Goal: Transaction & Acquisition: Purchase product/service

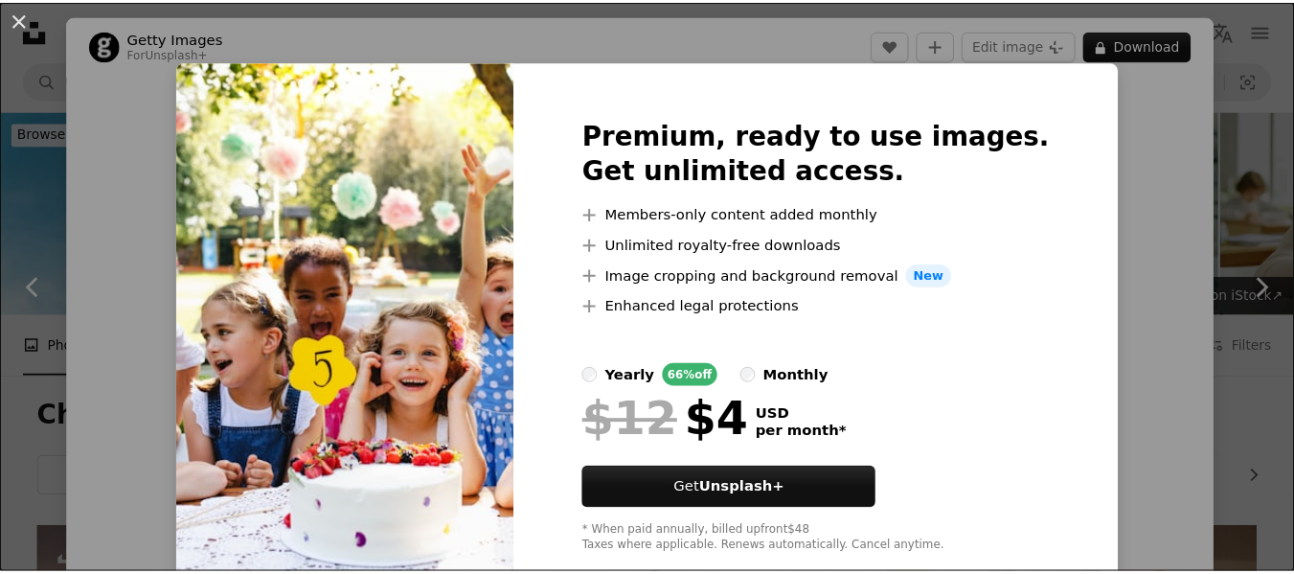
scroll to position [2683, 0]
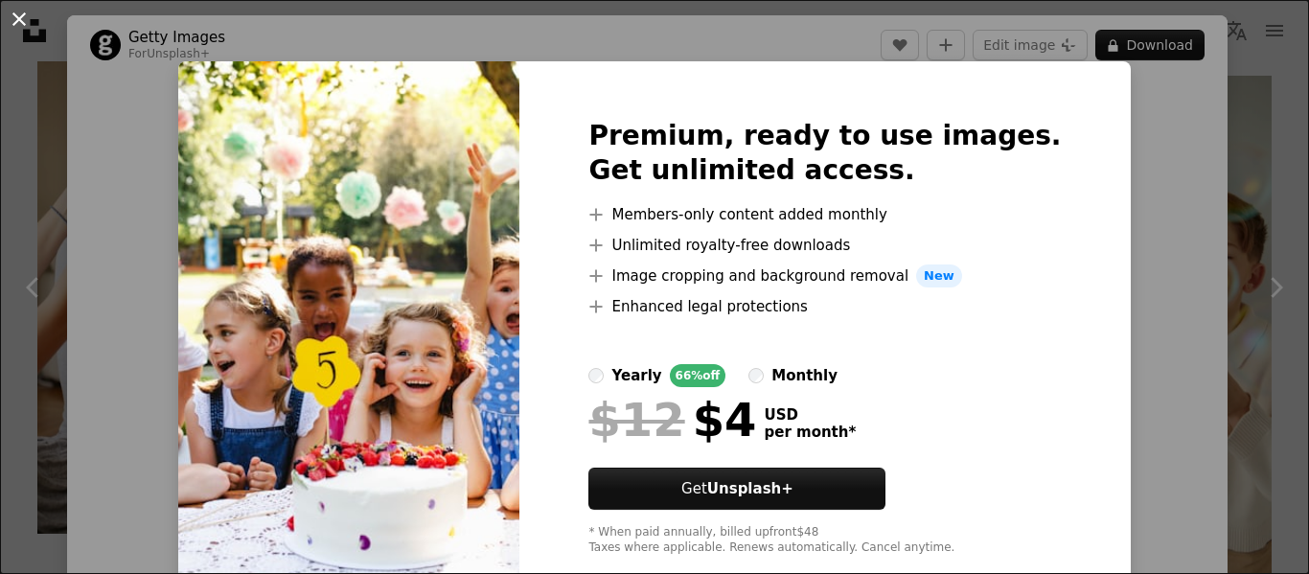
click at [18, 17] on button "An X shape" at bounding box center [19, 19] width 23 height 23
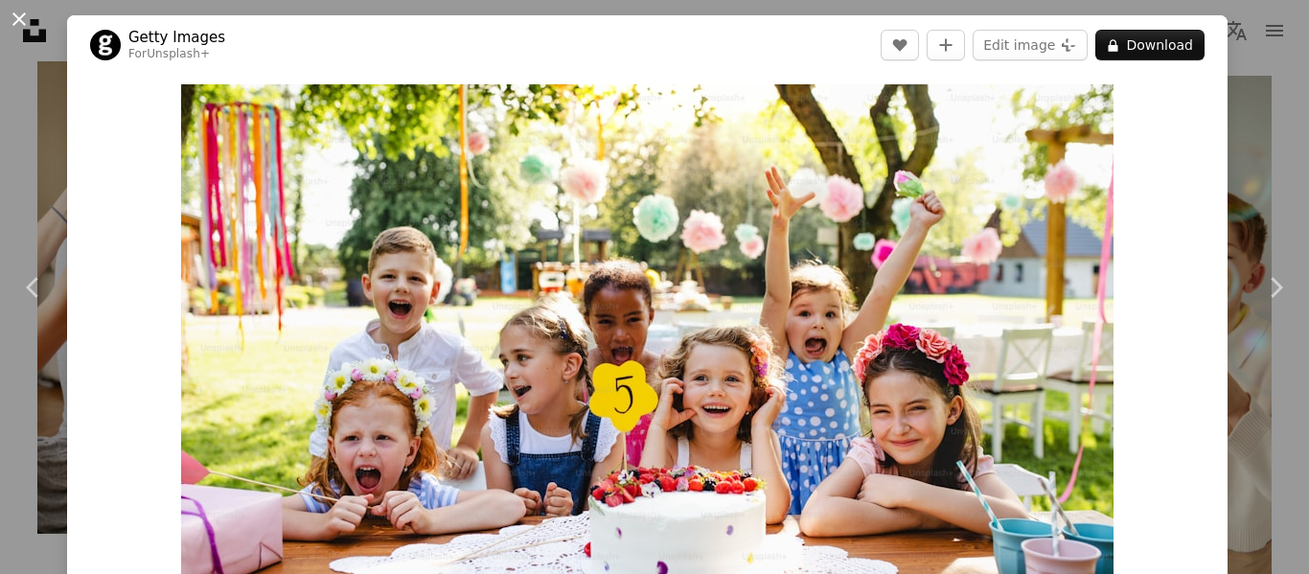
click at [18, 21] on button "An X shape" at bounding box center [19, 19] width 23 height 23
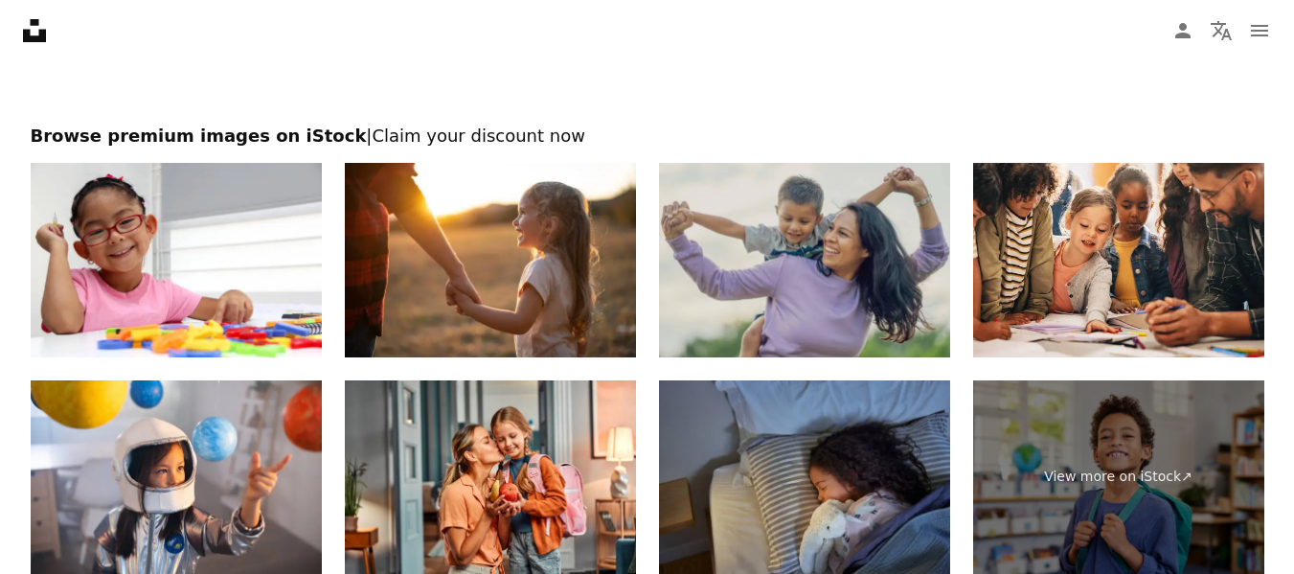
scroll to position [4024, 0]
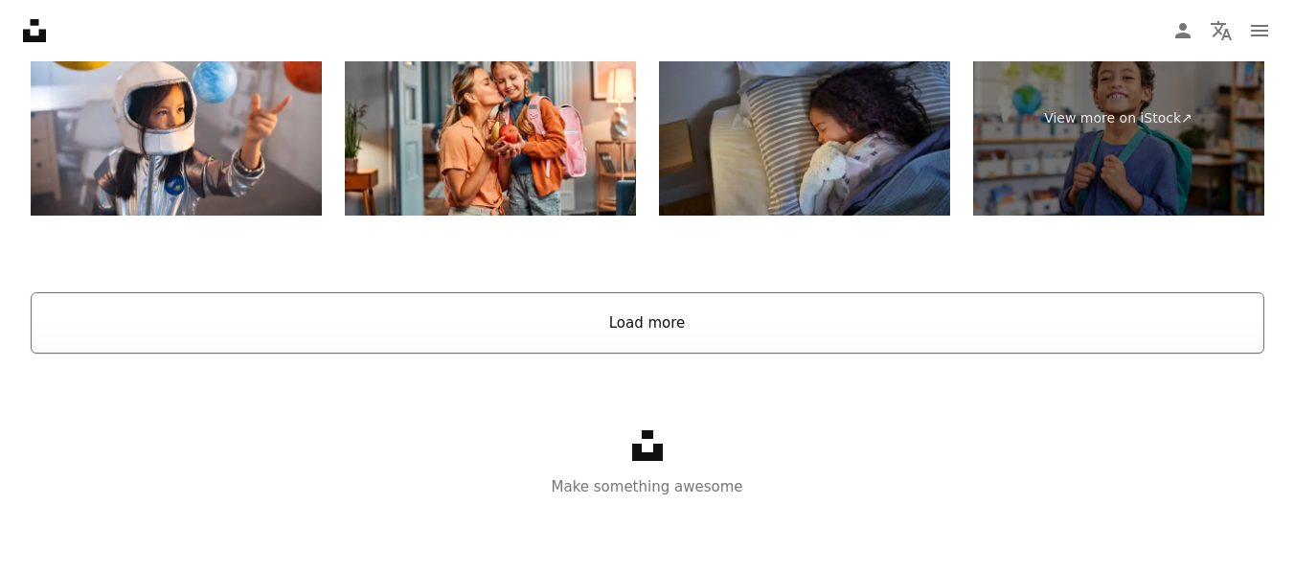
click at [514, 327] on button "Load more" at bounding box center [648, 322] width 1234 height 61
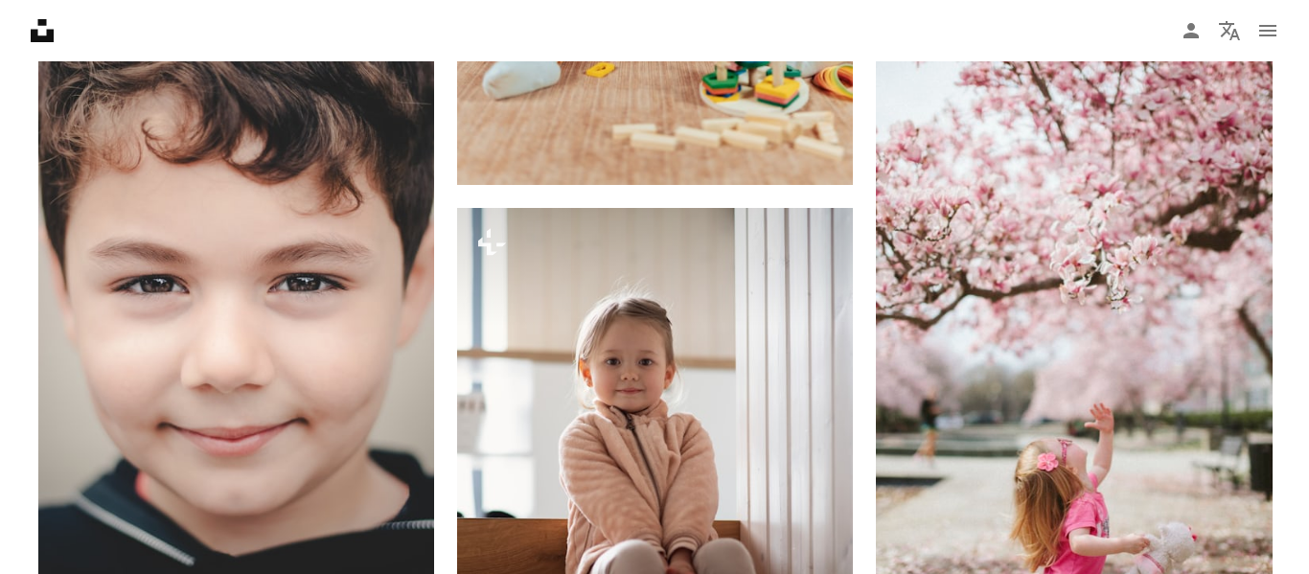
scroll to position [4194, 0]
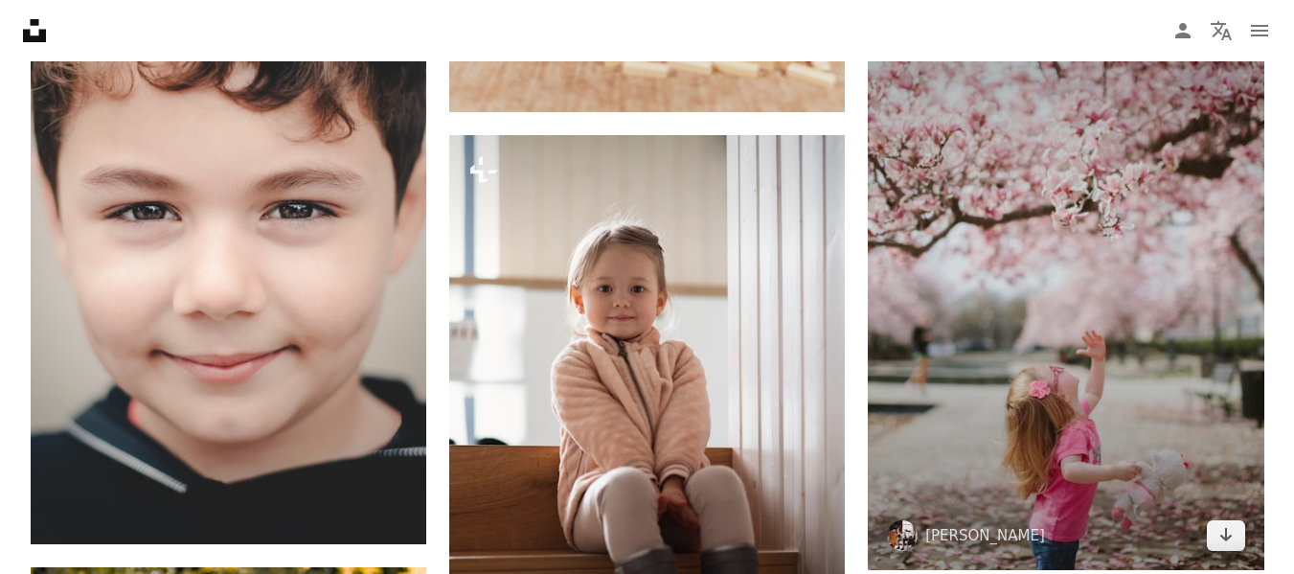
click at [1020, 244] on img at bounding box center [1066, 273] width 396 height 594
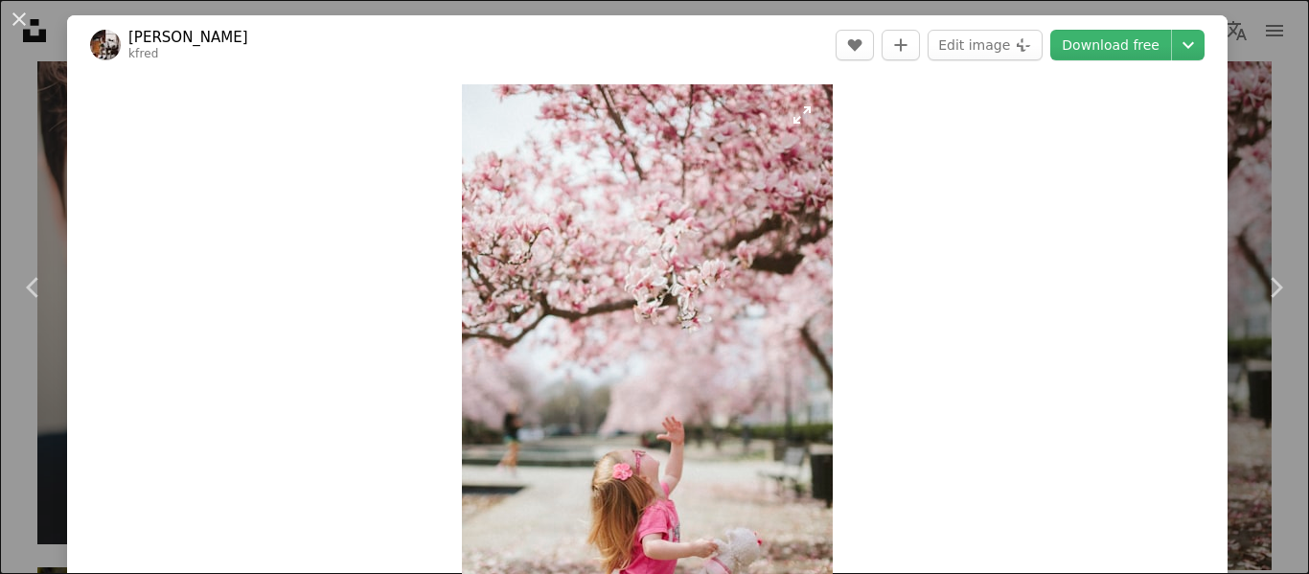
click at [627, 415] on img "Zoom in on this image" at bounding box center [647, 362] width 371 height 557
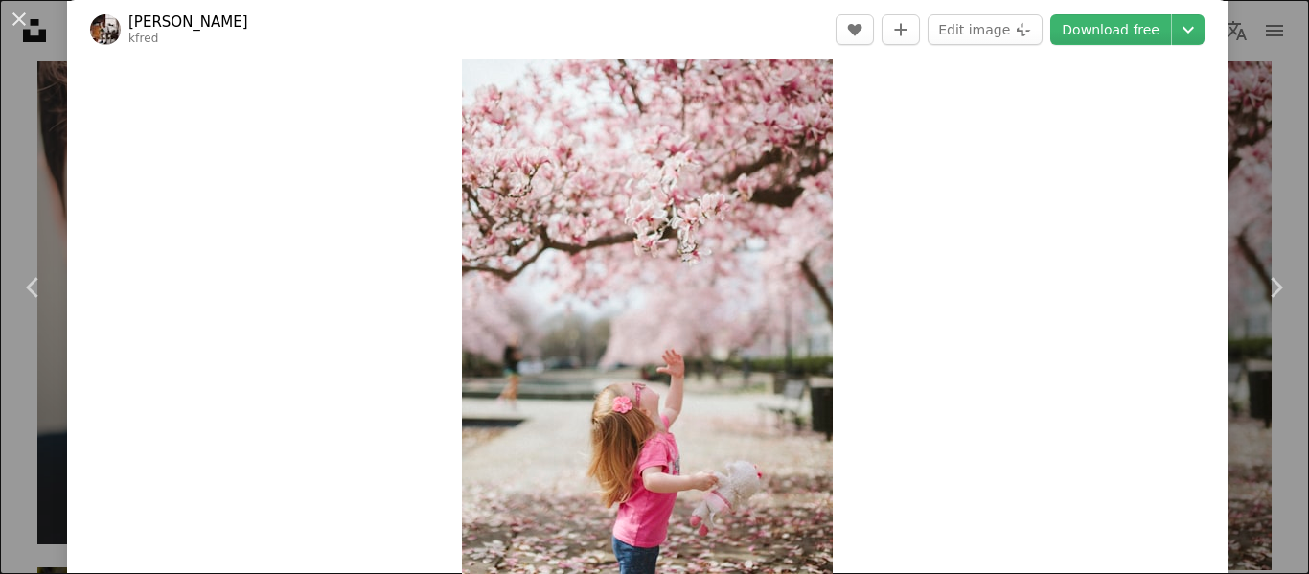
click at [627, 415] on img "Zoom in on this image" at bounding box center [647, 295] width 371 height 557
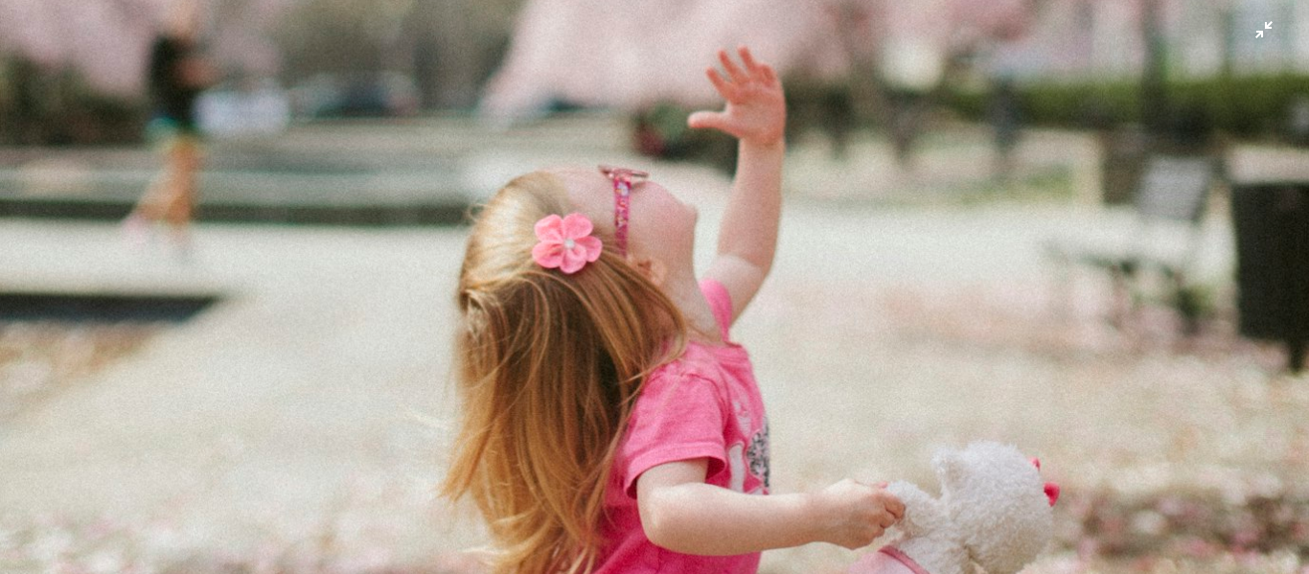
scroll to position [1347, 0]
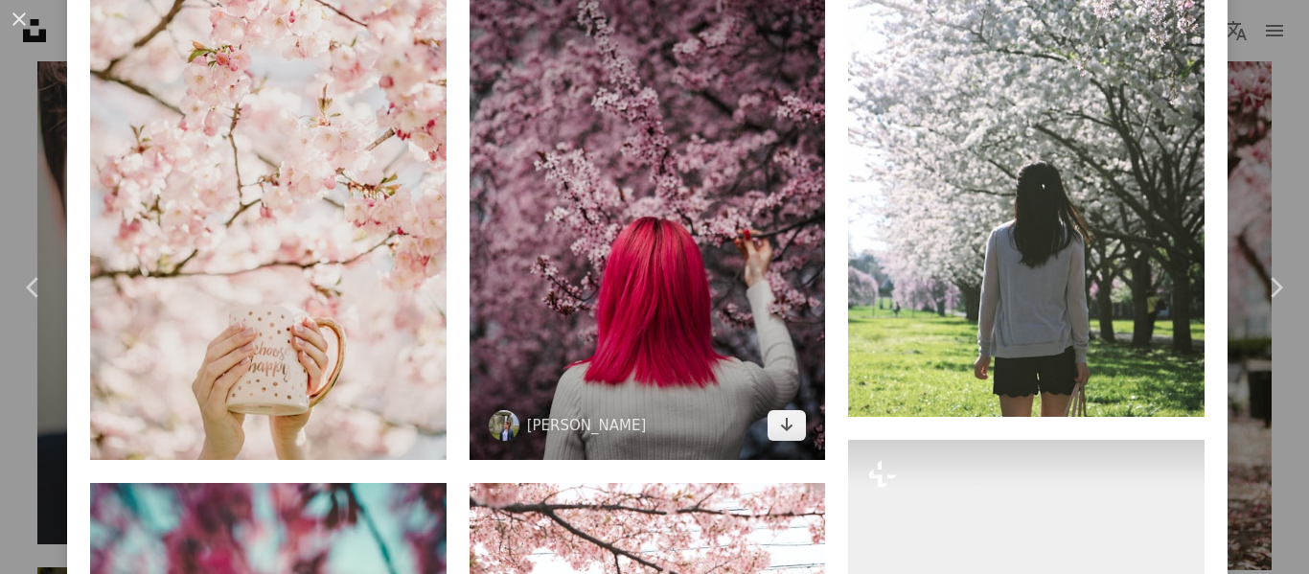
scroll to position [1408, 0]
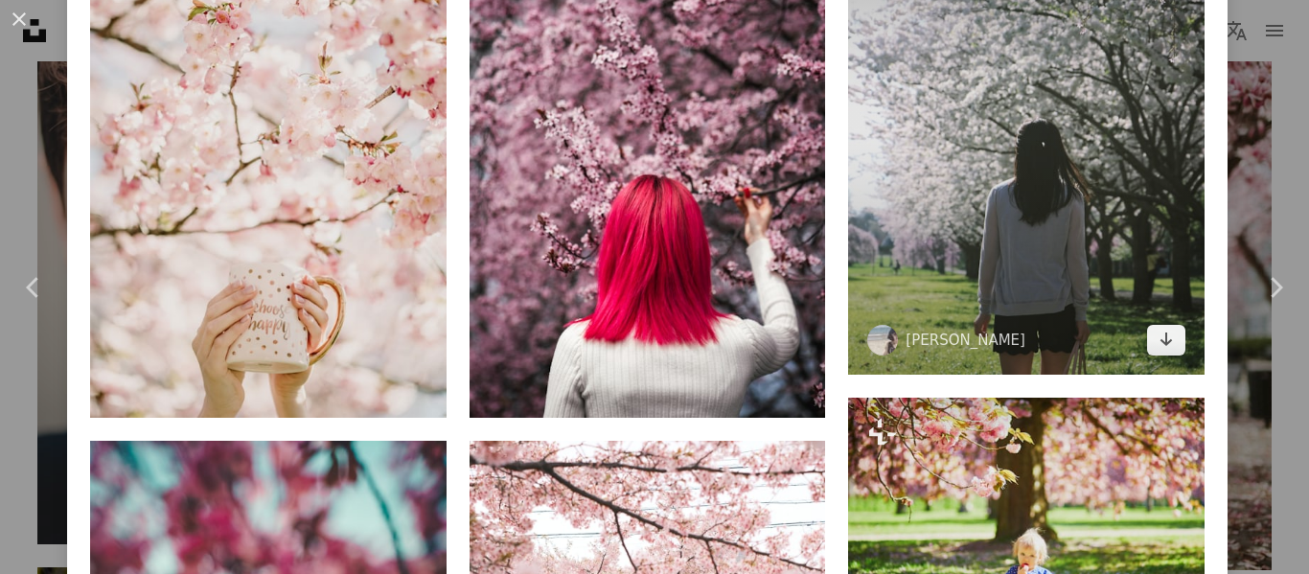
click at [947, 194] on img at bounding box center [1026, 128] width 356 height 491
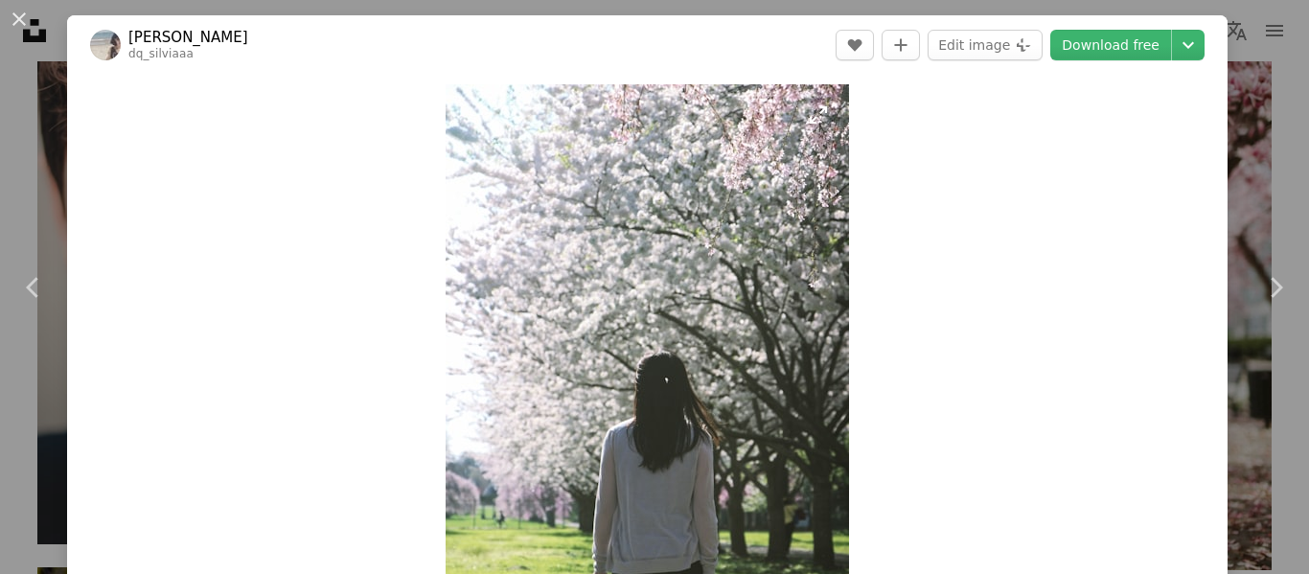
click at [579, 359] on img "Zoom in on this image" at bounding box center [647, 362] width 403 height 557
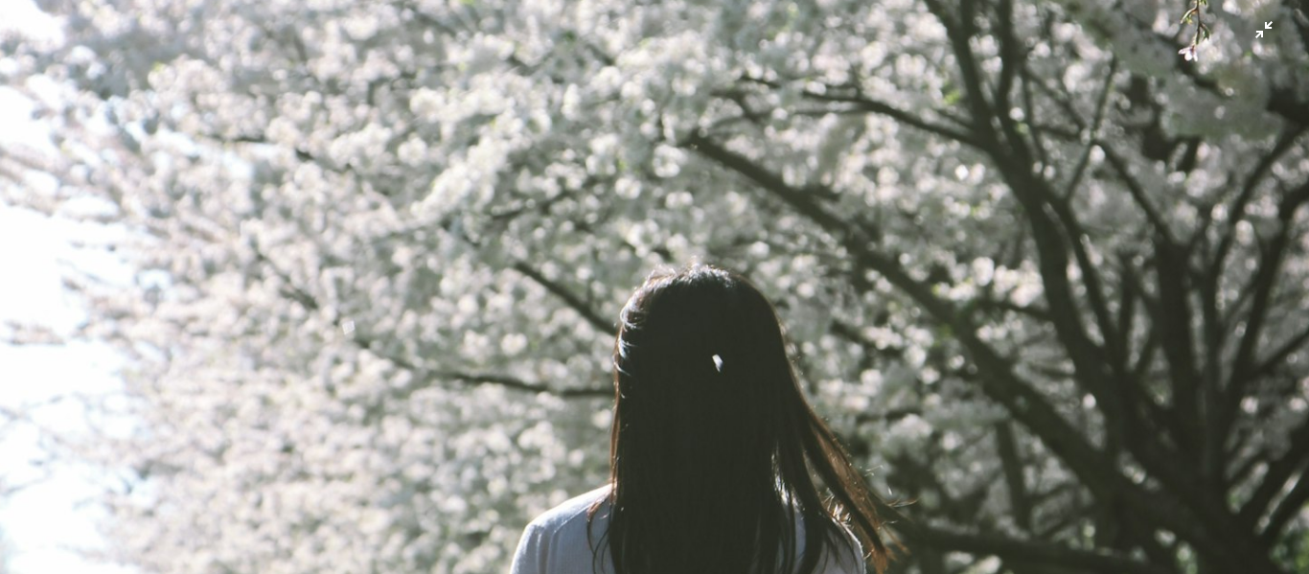
scroll to position [1193, 0]
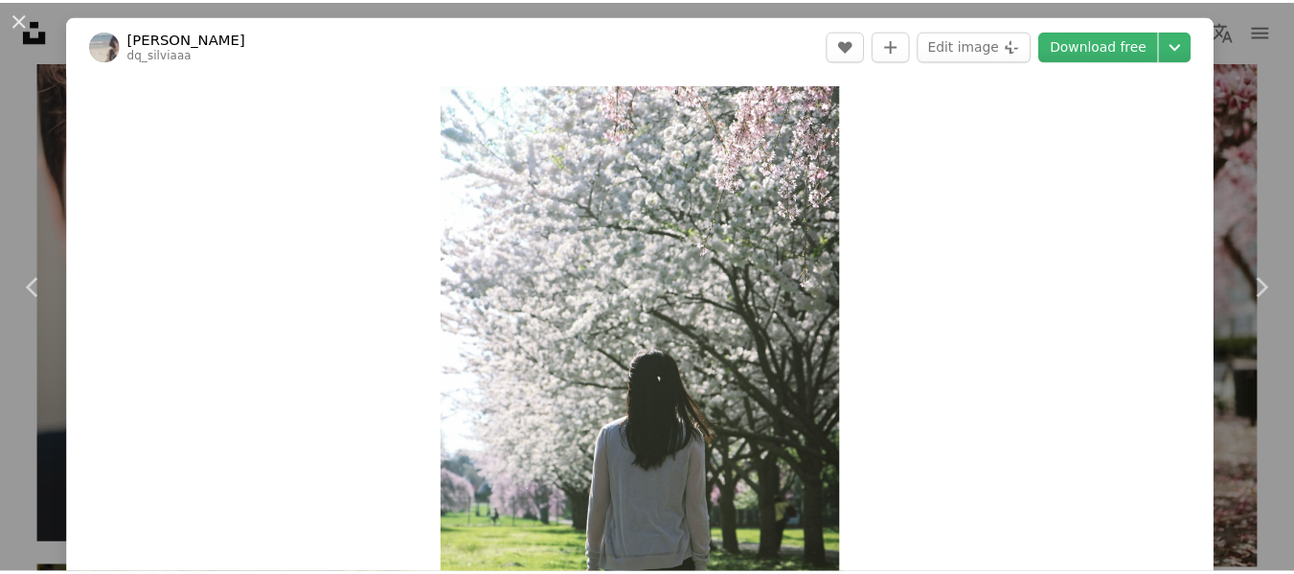
scroll to position [0, 0]
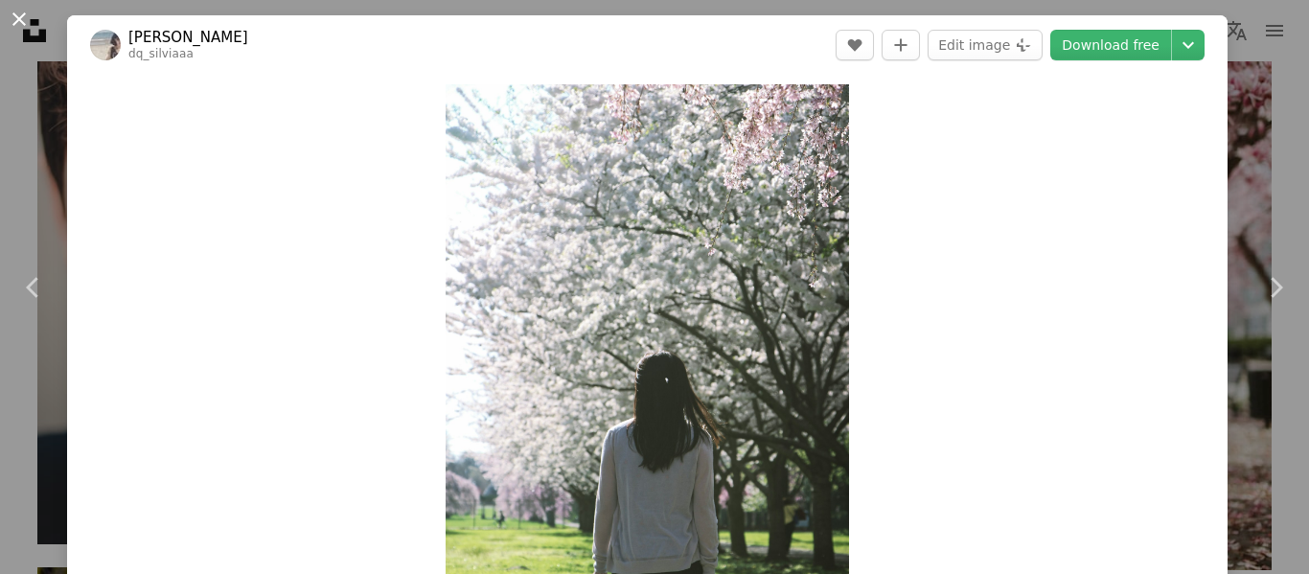
click at [13, 24] on button "An X shape" at bounding box center [19, 19] width 23 height 23
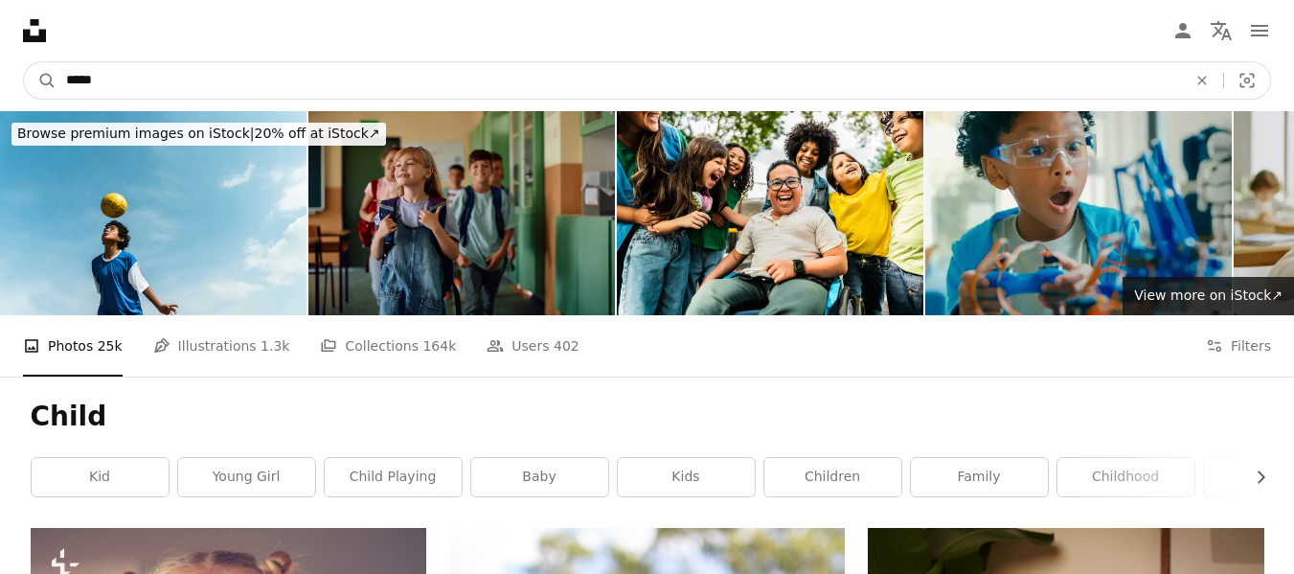
click at [204, 83] on input "*****" at bounding box center [619, 80] width 1125 height 36
type input "**********"
click at [24, 62] on button "A magnifying glass" at bounding box center [40, 80] width 33 height 36
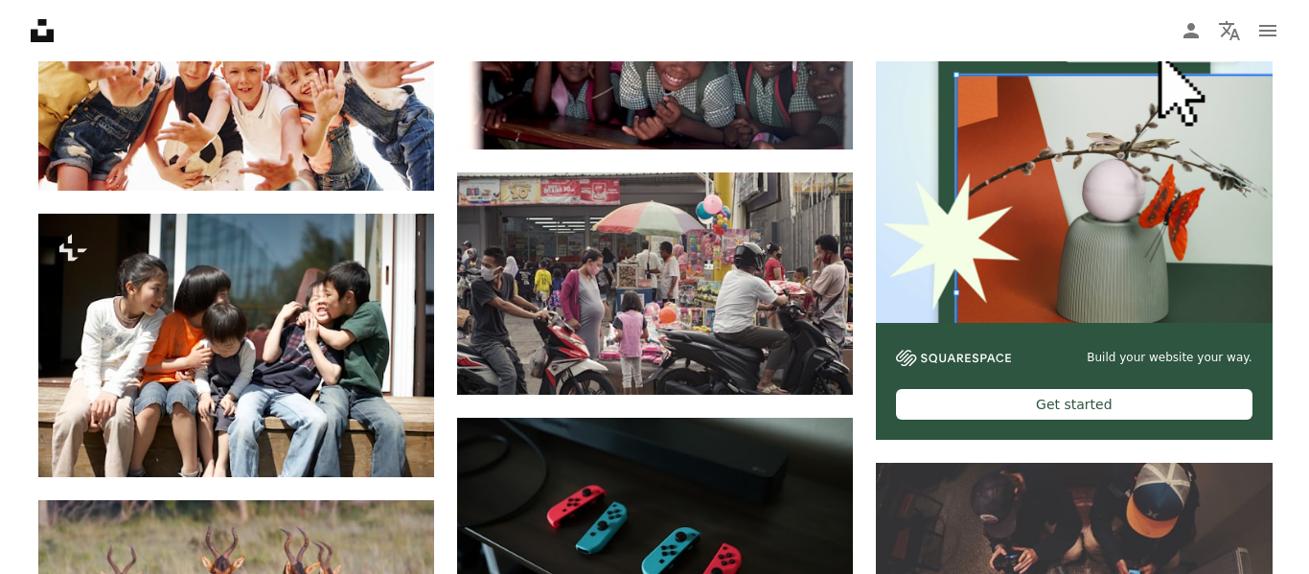
scroll to position [671, 0]
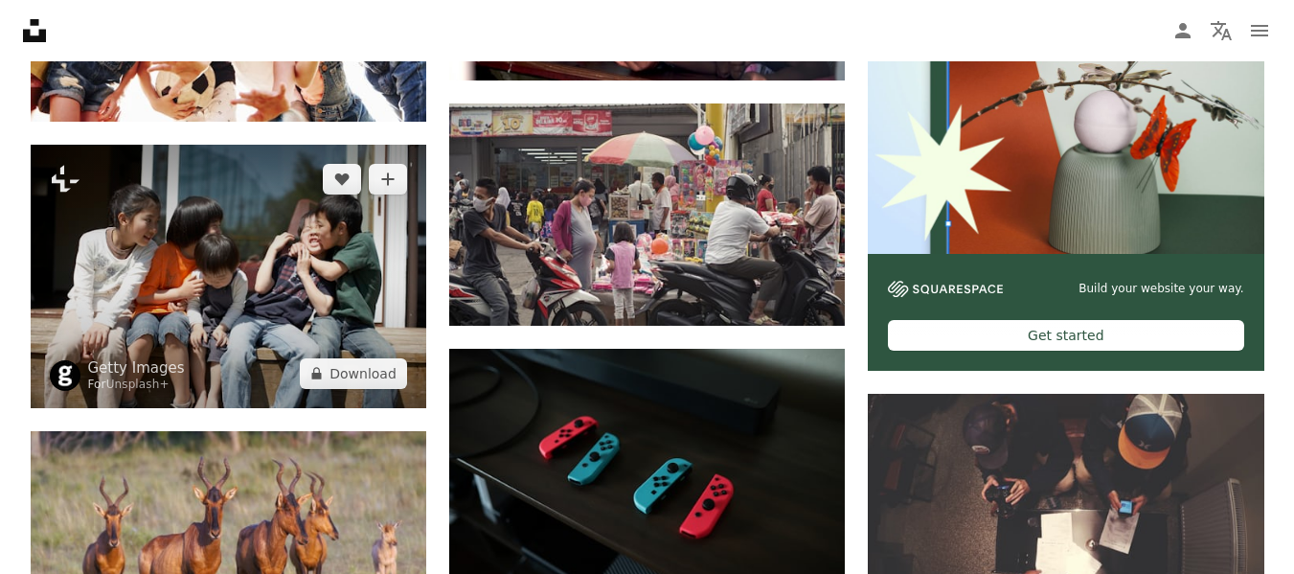
click at [168, 330] on img at bounding box center [229, 276] width 396 height 263
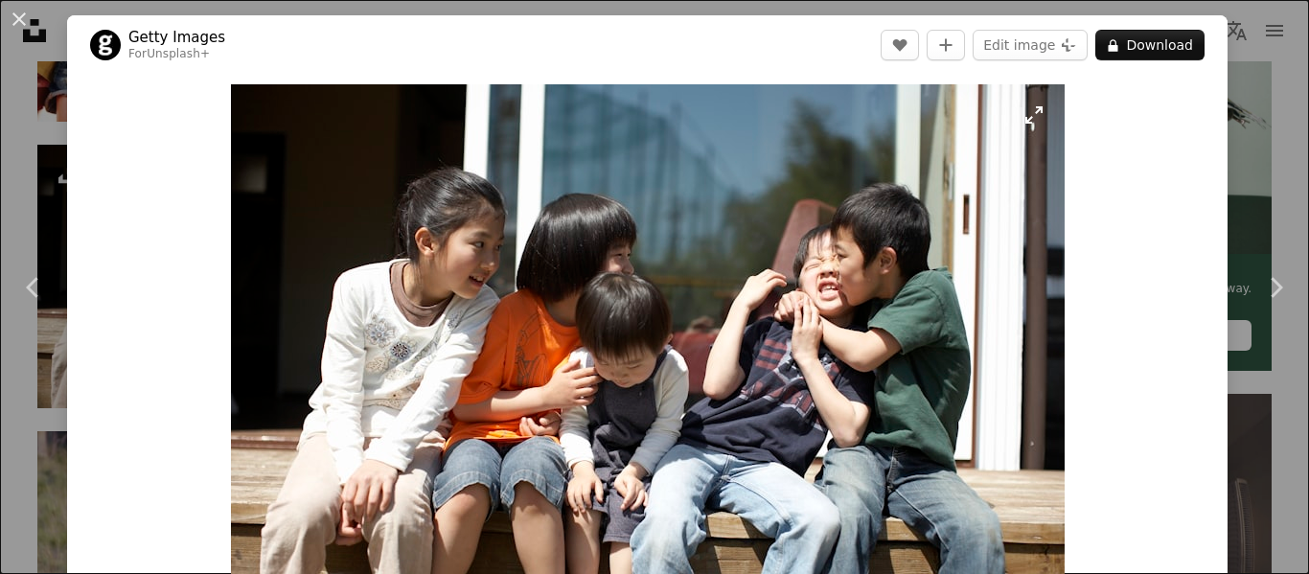
click at [680, 382] on img "Zoom in on this image" at bounding box center [648, 362] width 834 height 556
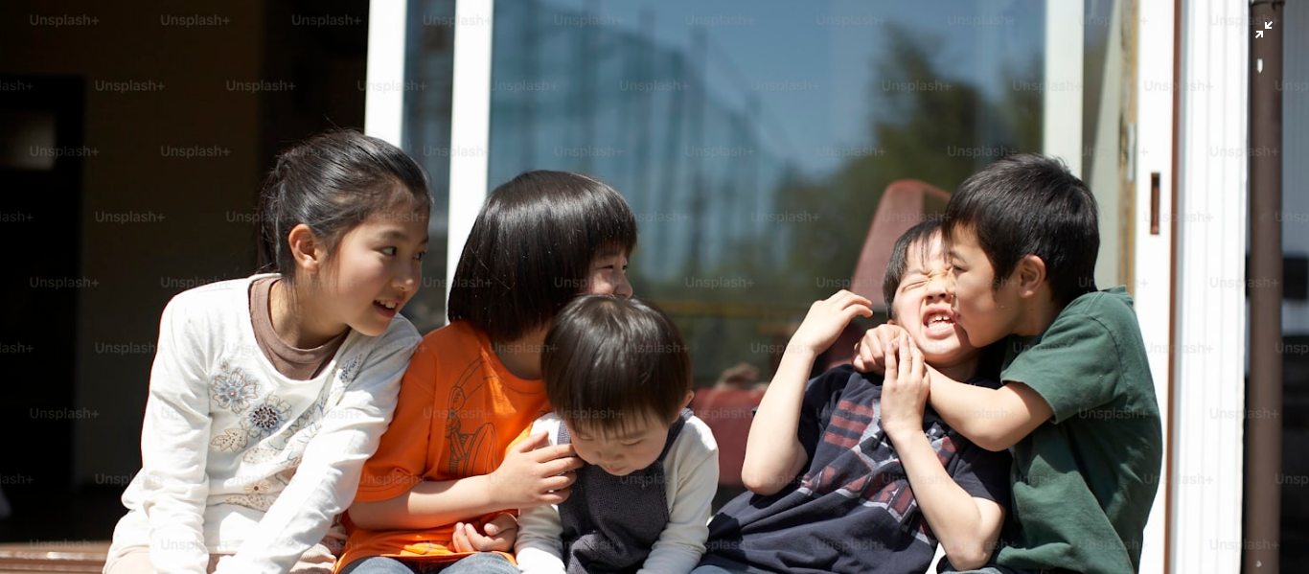
click at [1252, 32] on img "Zoom out on this image" at bounding box center [654, 436] width 1311 height 874
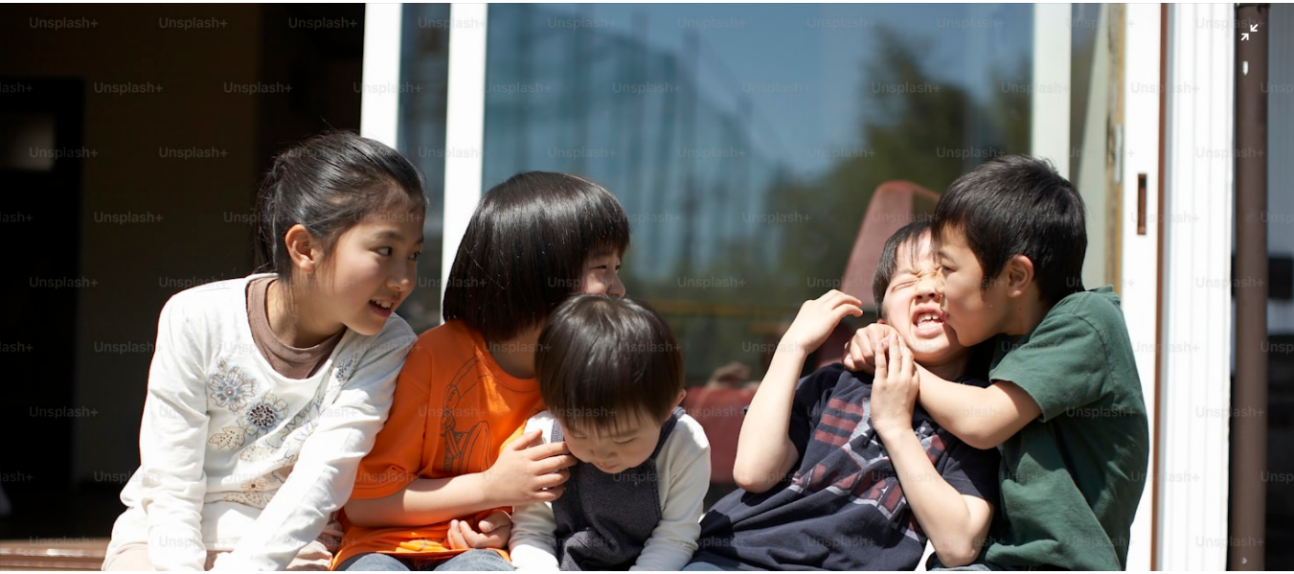
scroll to position [66, 0]
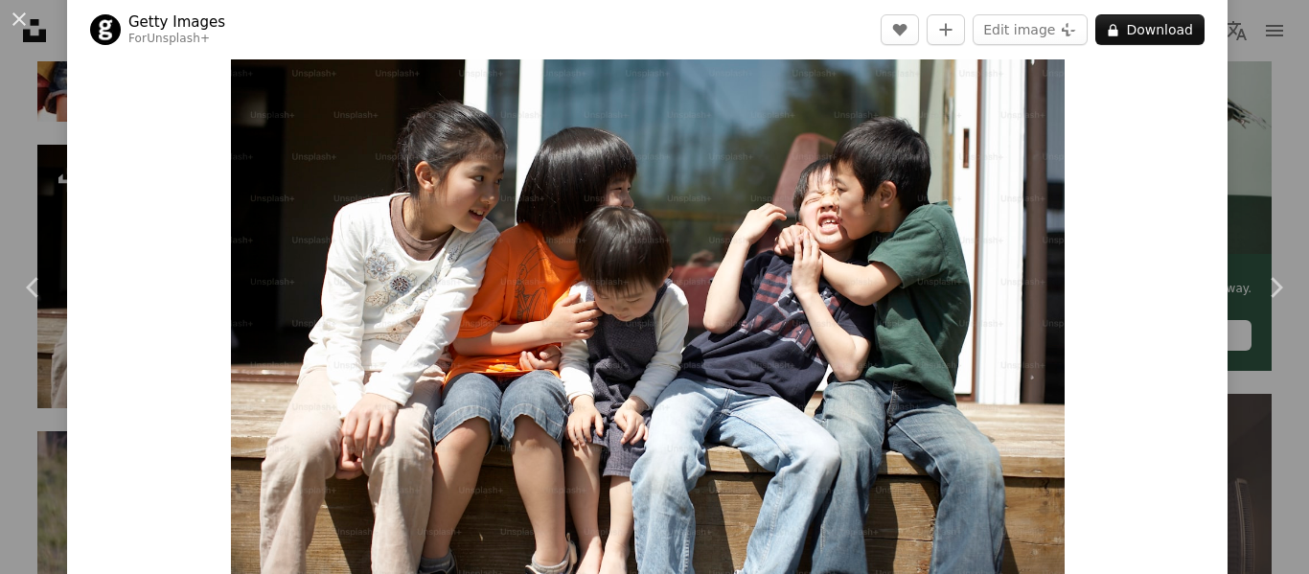
click at [15, 17] on button "An X shape" at bounding box center [19, 19] width 23 height 23
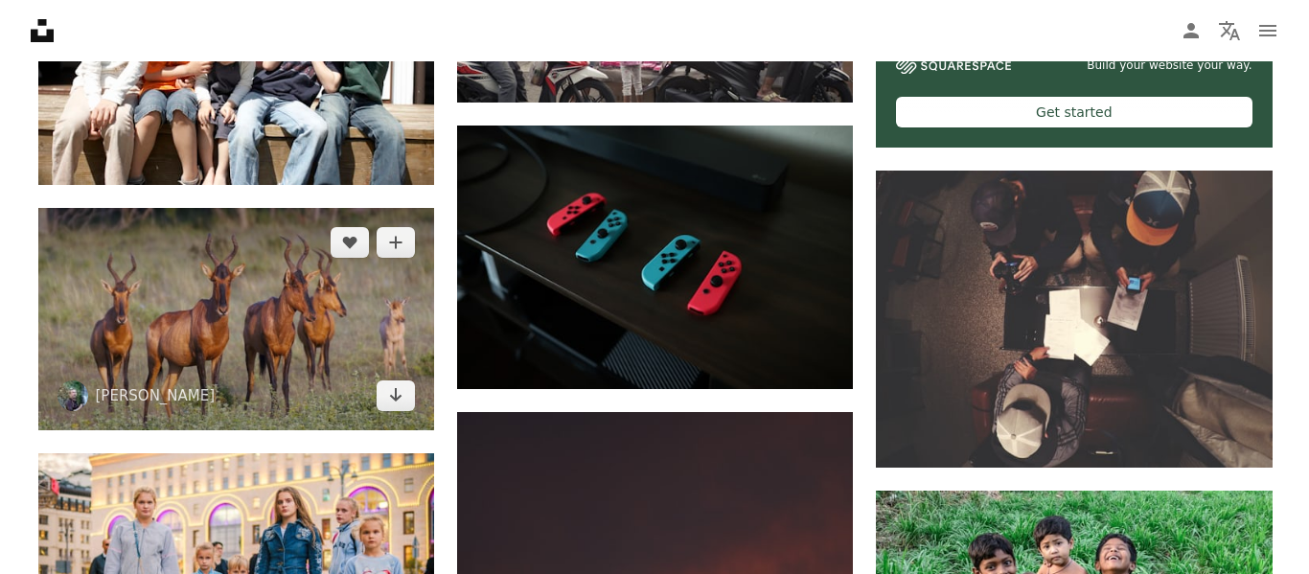
scroll to position [447, 0]
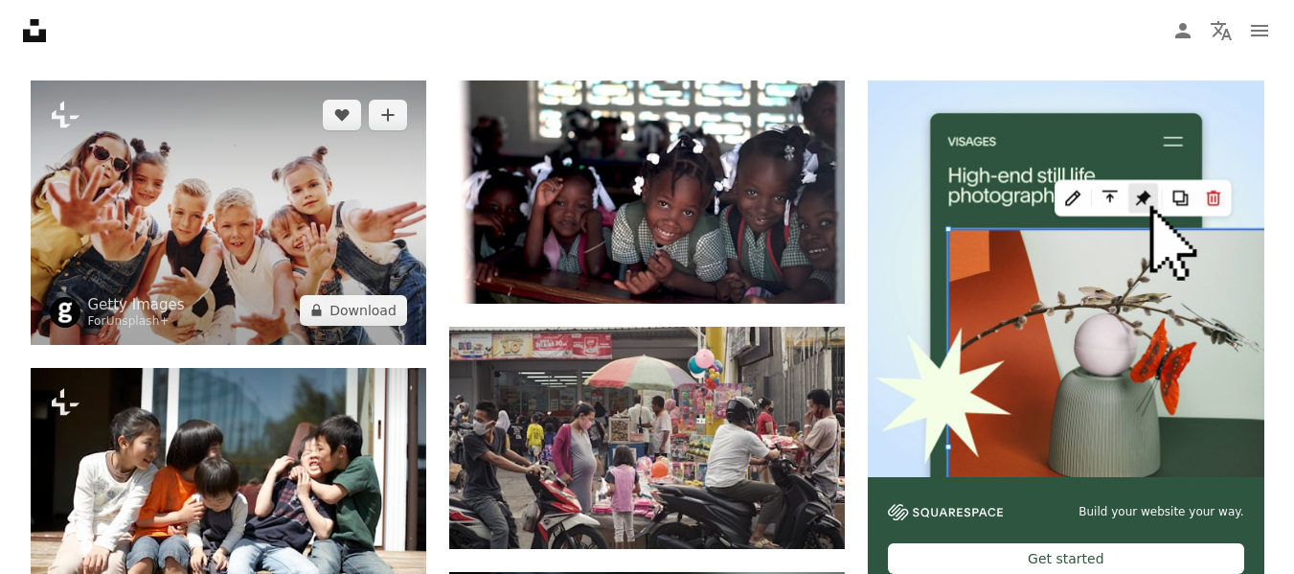
click at [253, 239] on img at bounding box center [229, 211] width 396 height 263
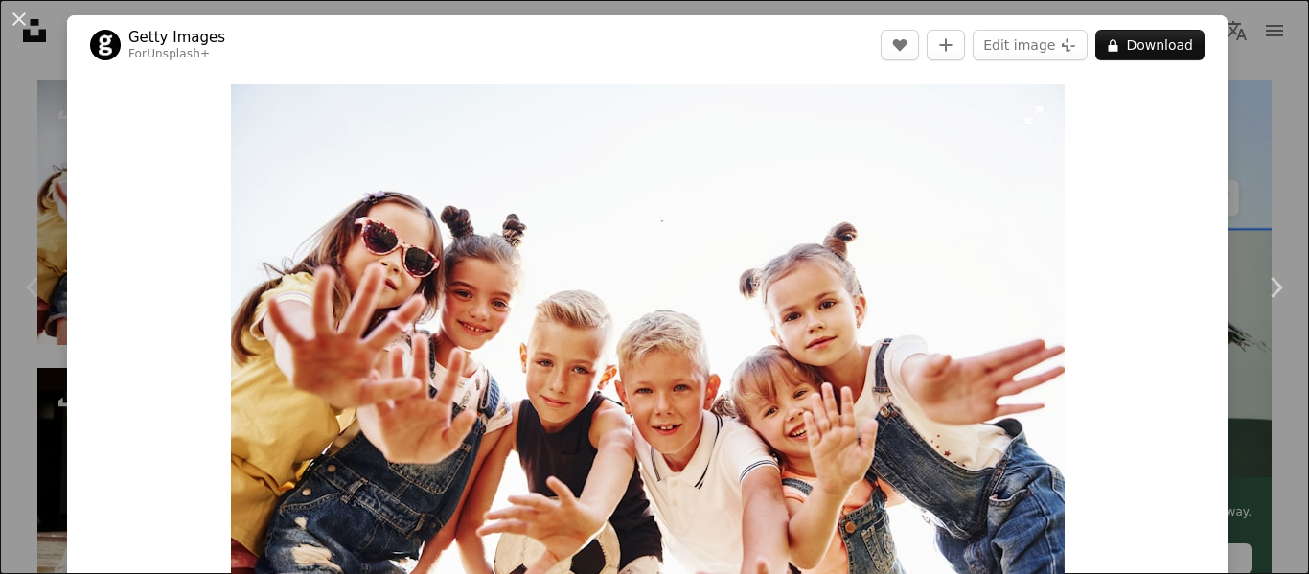
click at [765, 327] on img "Zoom in on this image" at bounding box center [648, 362] width 834 height 556
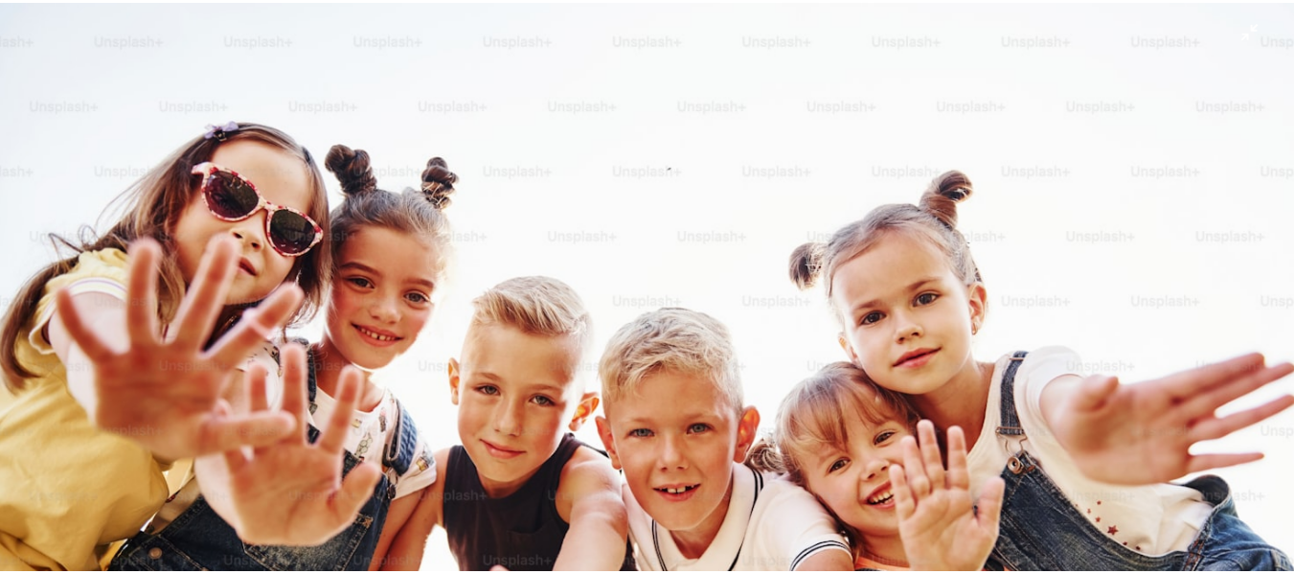
scroll to position [37, 0]
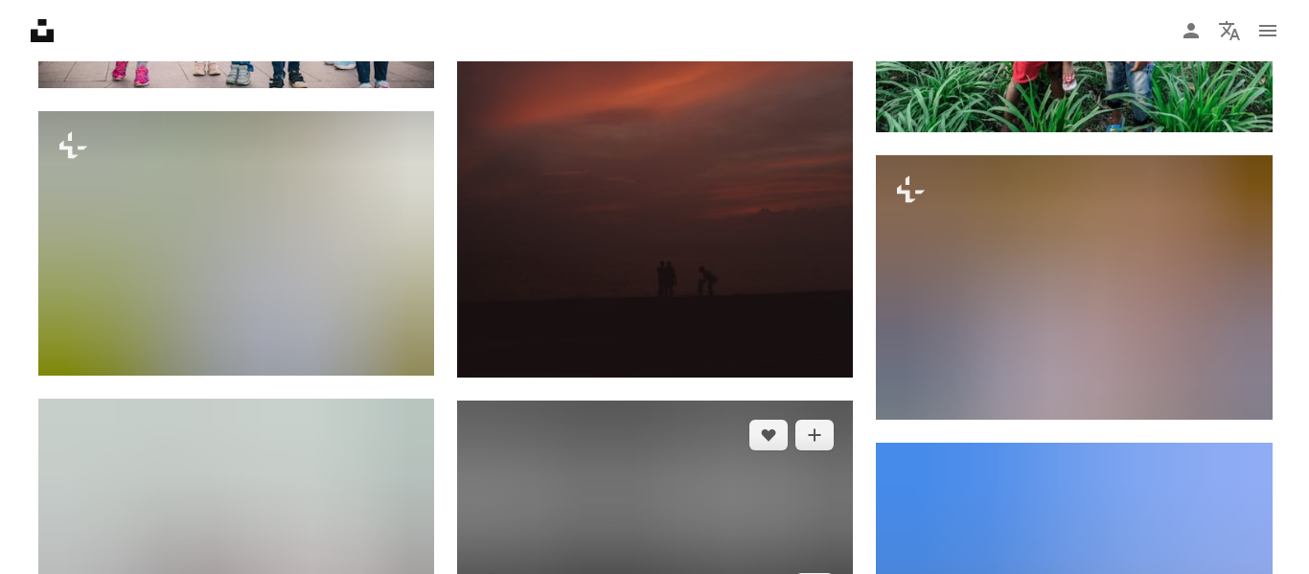
scroll to position [1565, 0]
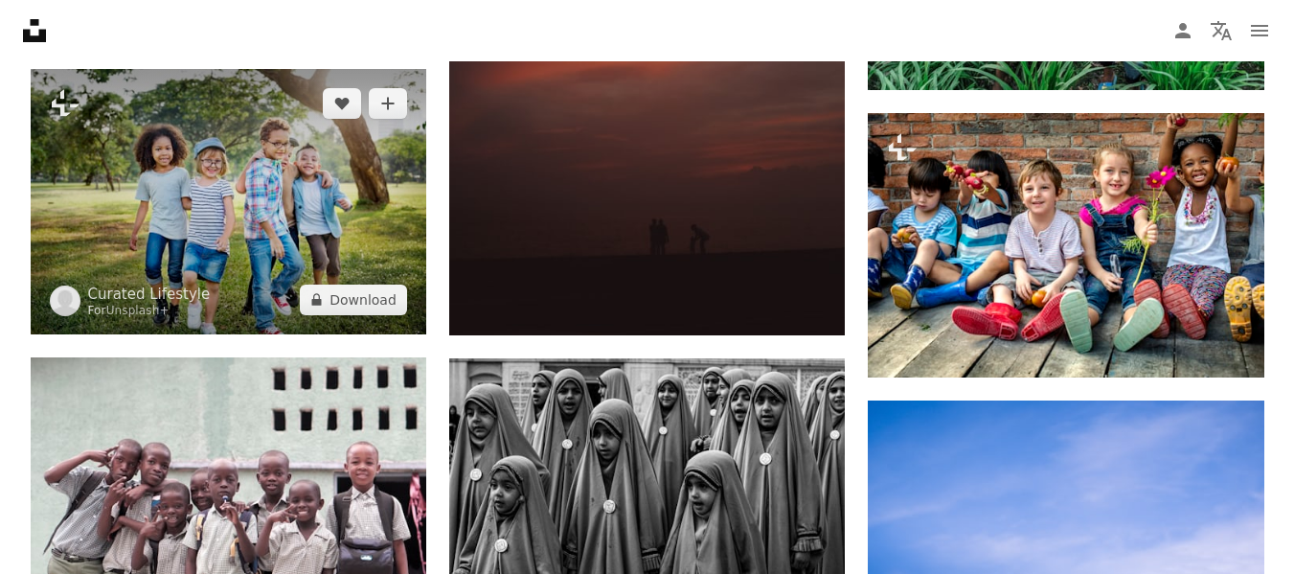
click at [230, 190] on img at bounding box center [229, 201] width 396 height 264
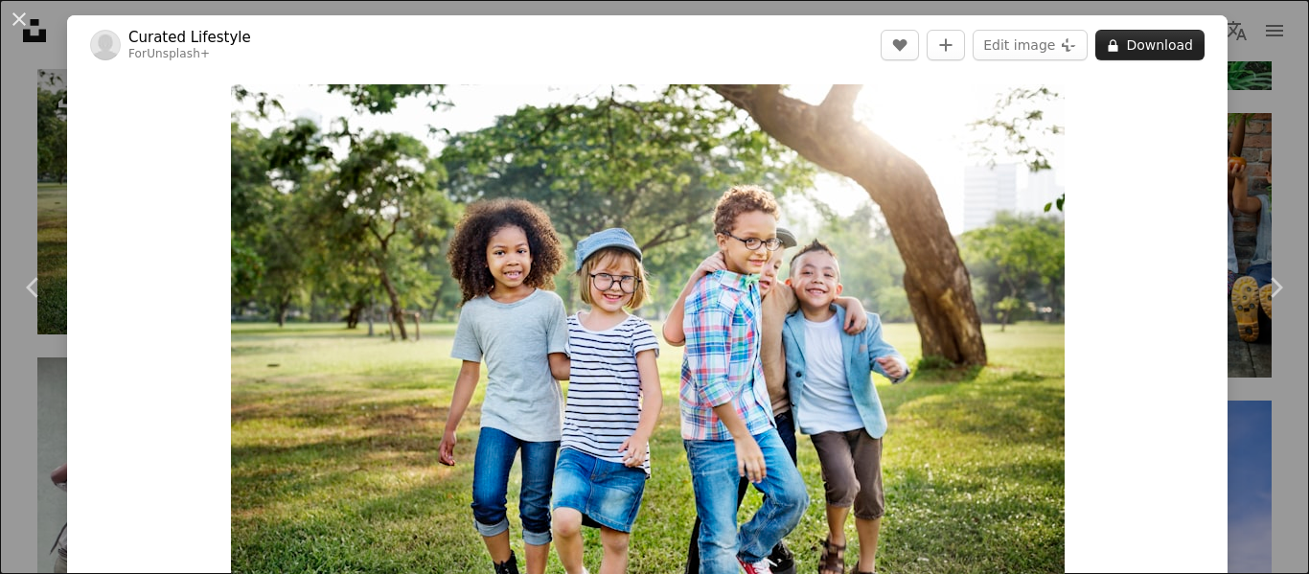
click at [1131, 45] on button "A lock Download" at bounding box center [1149, 45] width 109 height 31
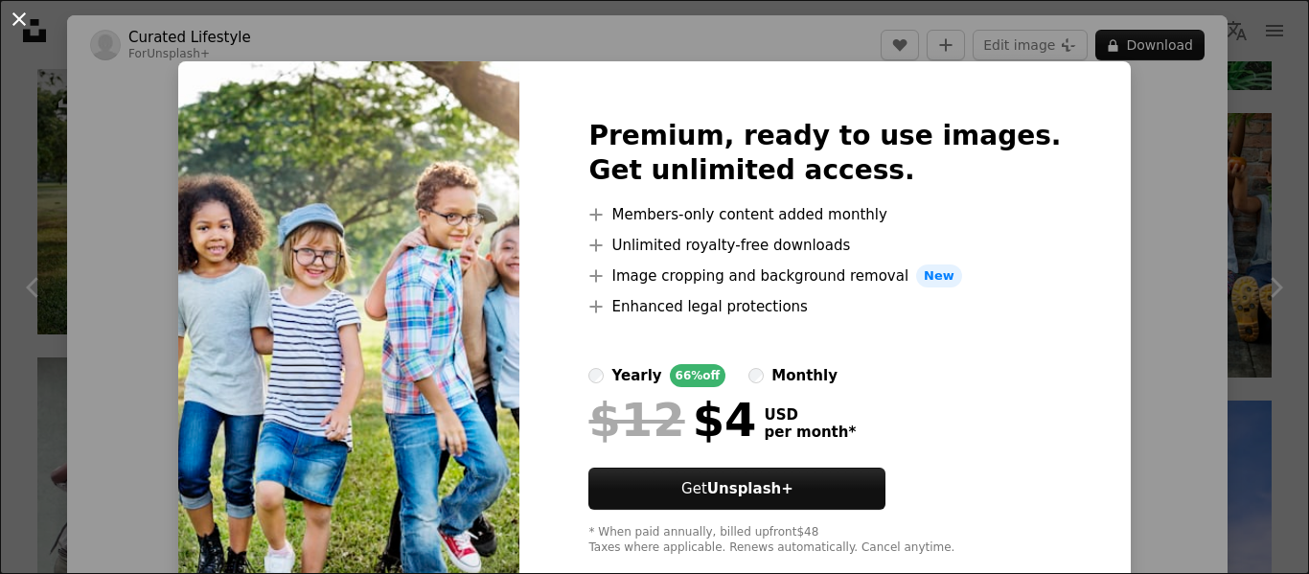
click at [23, 20] on button "An X shape" at bounding box center [19, 19] width 23 height 23
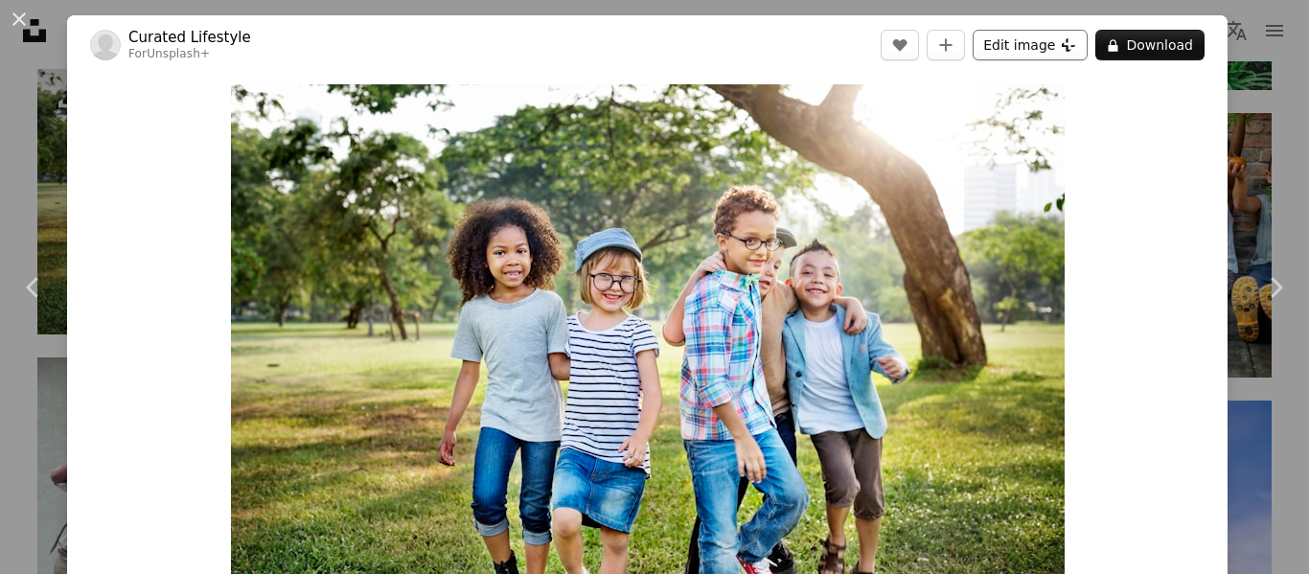
click at [1016, 44] on button "Edit image Plus sign for Unsplash+" at bounding box center [1029, 45] width 115 height 31
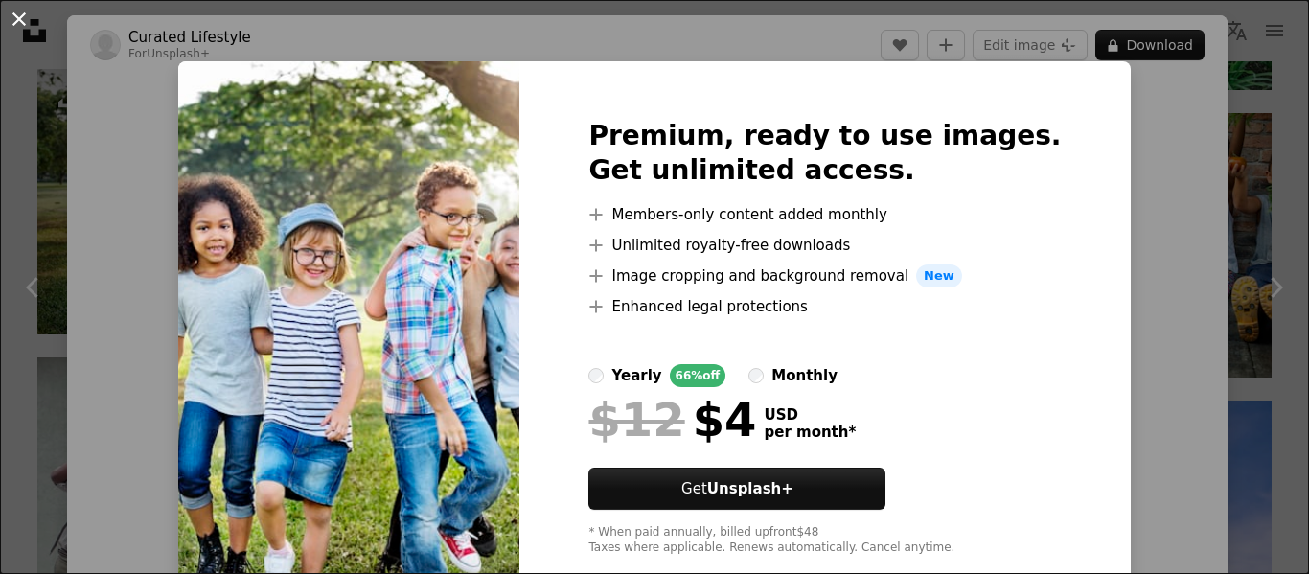
click at [23, 21] on button "An X shape" at bounding box center [19, 19] width 23 height 23
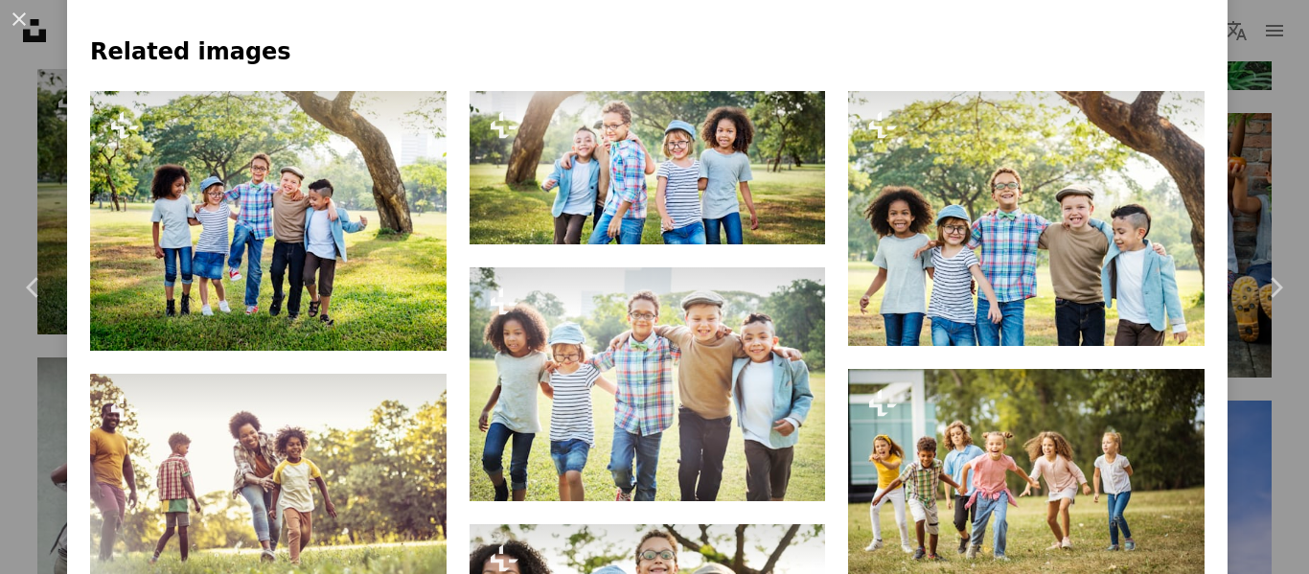
scroll to position [894, 0]
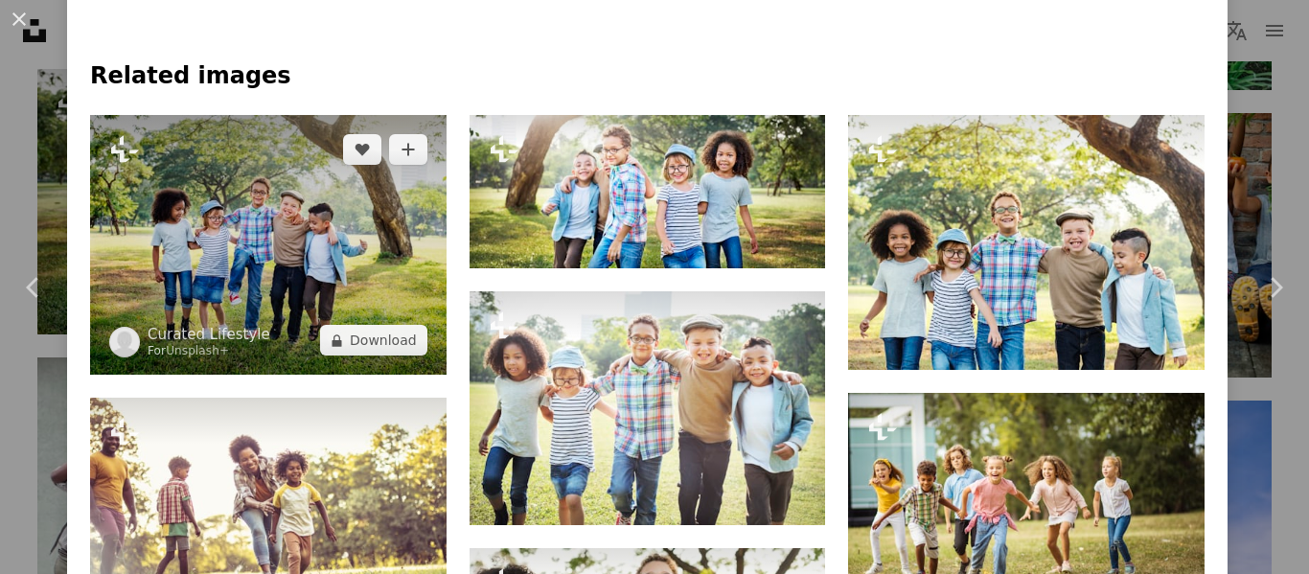
click at [268, 236] on img at bounding box center [268, 245] width 356 height 260
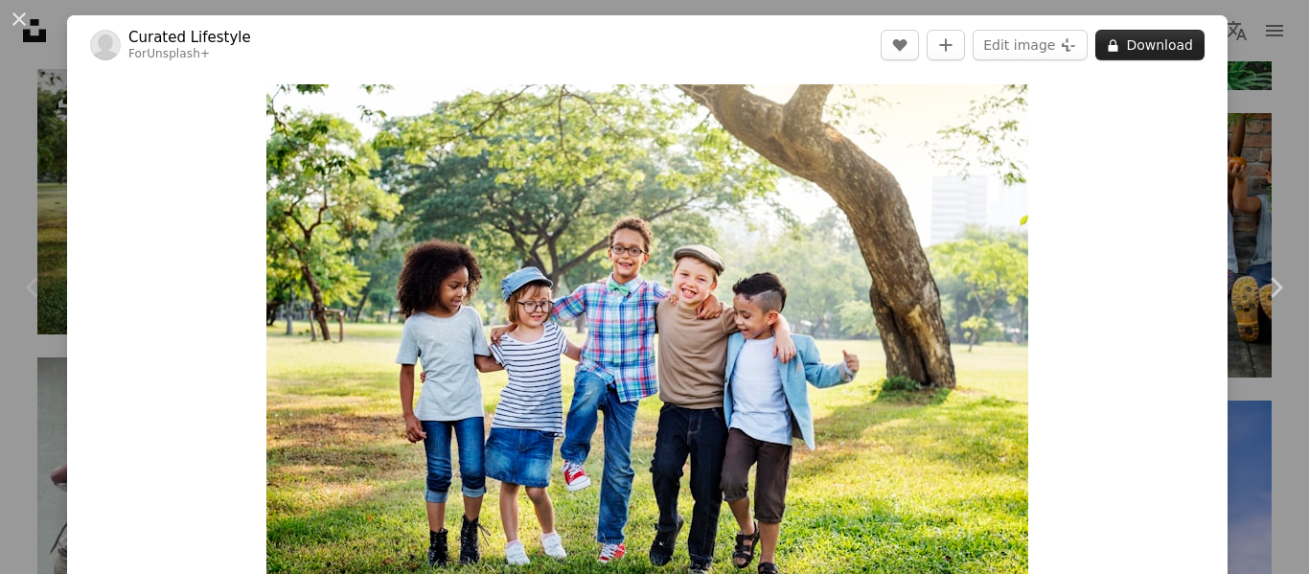
click at [1121, 37] on button "A lock Download" at bounding box center [1149, 45] width 109 height 31
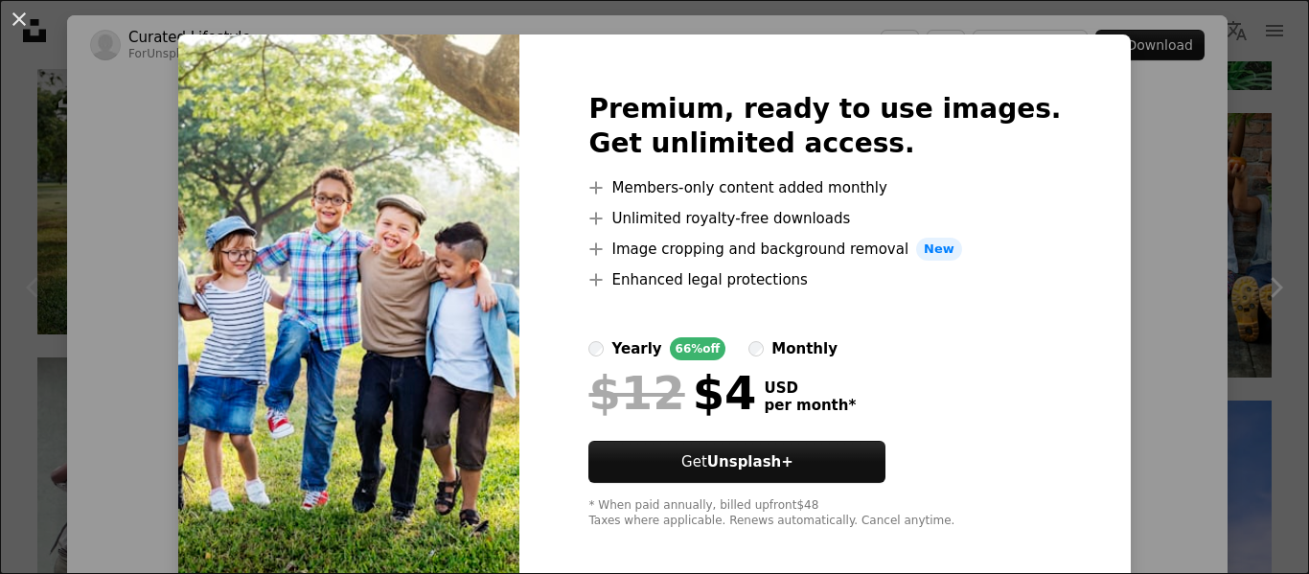
scroll to position [41, 0]
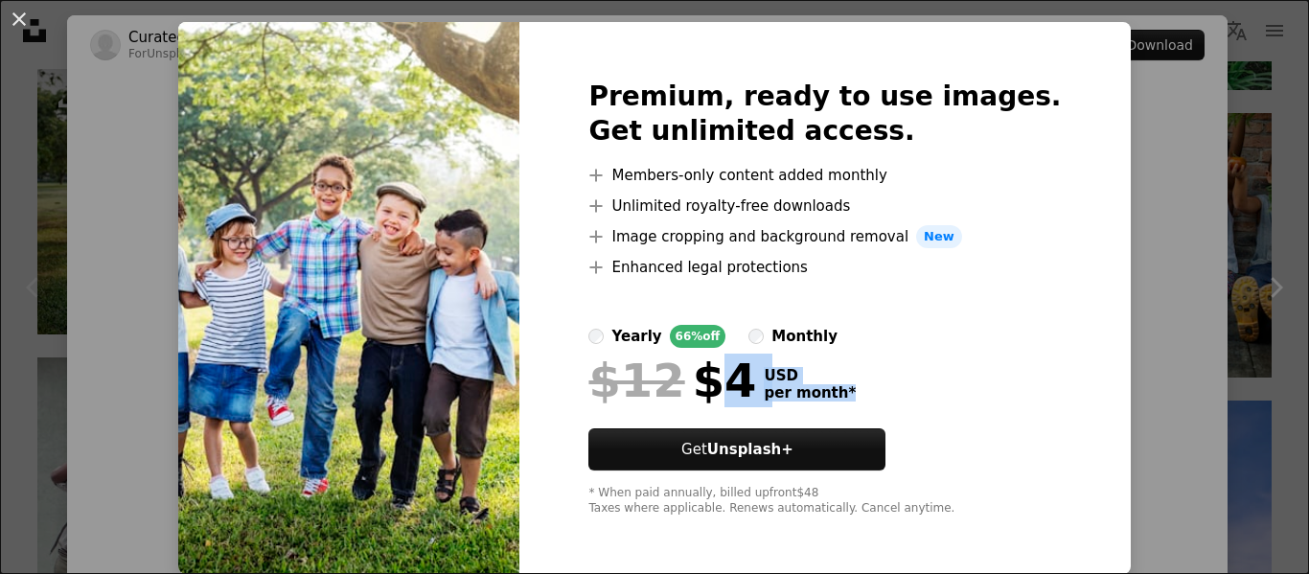
drag, startPoint x: 735, startPoint y: 379, endPoint x: 851, endPoint y: 382, distance: 116.0
click at [851, 382] on div "$12 $4 USD per month *" at bounding box center [824, 380] width 472 height 50
click at [17, 19] on button "An X shape" at bounding box center [19, 19] width 23 height 23
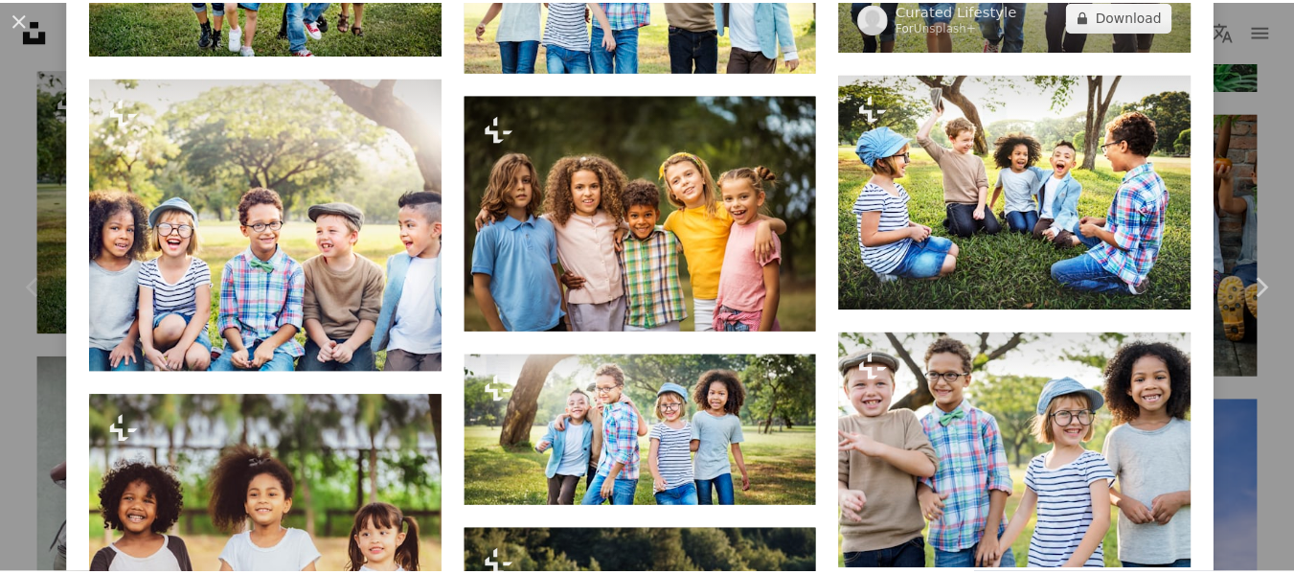
scroll to position [1341, 0]
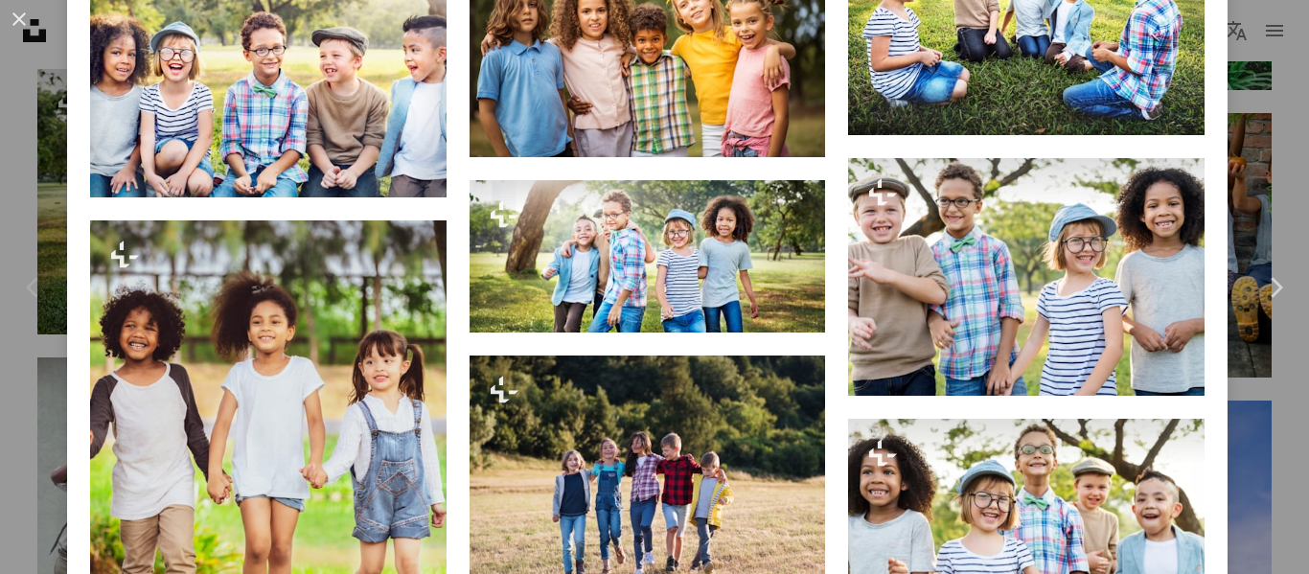
click at [13, 18] on button "An X shape" at bounding box center [19, 19] width 23 height 23
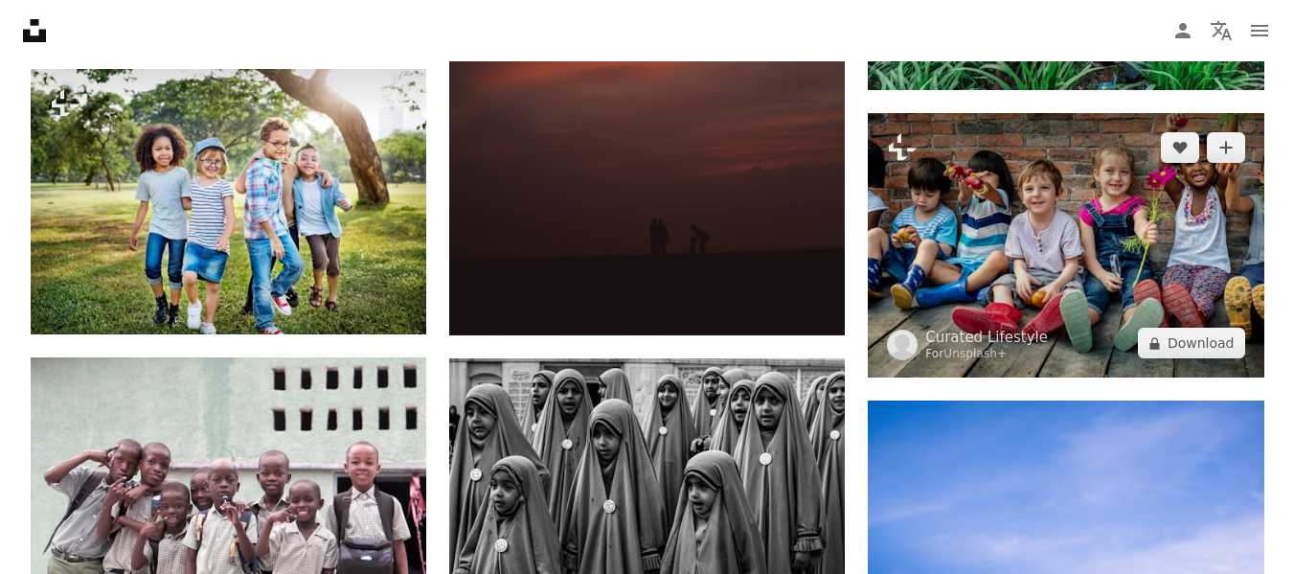
drag, startPoint x: 78, startPoint y: 2, endPoint x: 965, endPoint y: 224, distance: 914.6
click at [965, 224] on img at bounding box center [1066, 245] width 396 height 264
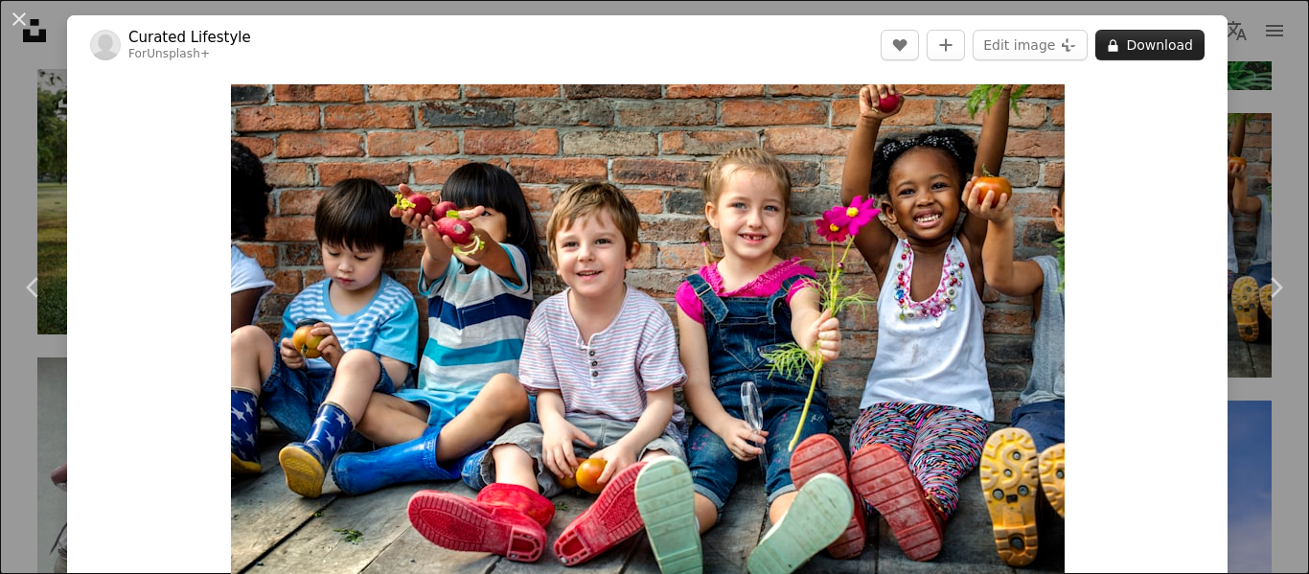
click at [1118, 45] on button "A lock Download" at bounding box center [1149, 45] width 109 height 31
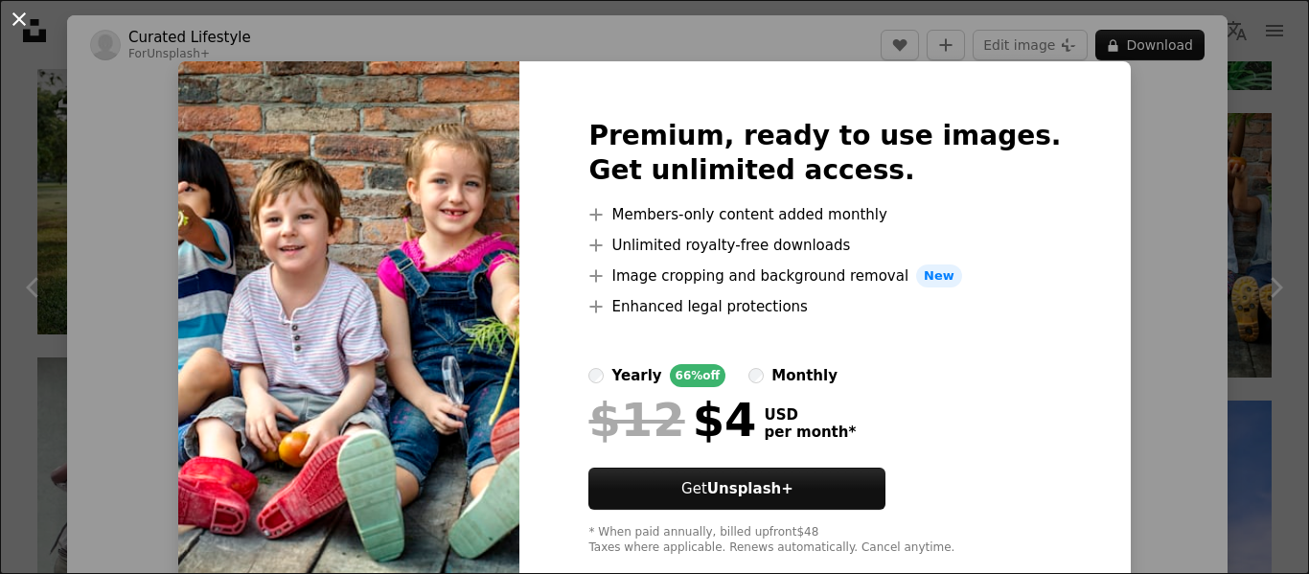
click at [20, 17] on button "An X shape" at bounding box center [19, 19] width 23 height 23
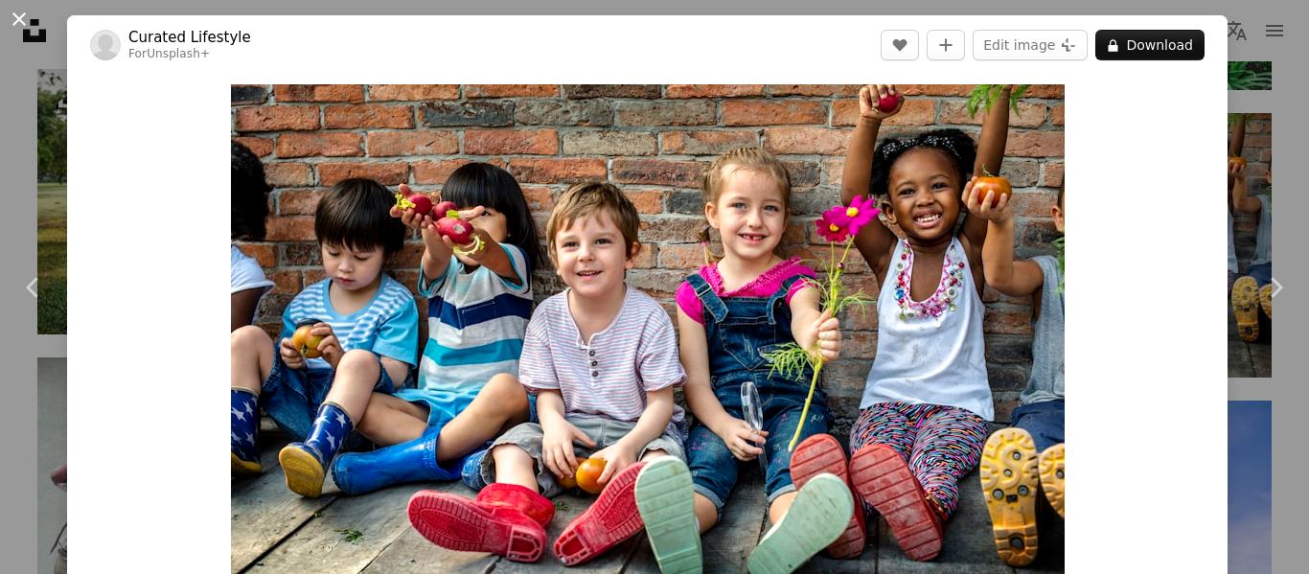
click at [20, 11] on button "An X shape" at bounding box center [19, 19] width 23 height 23
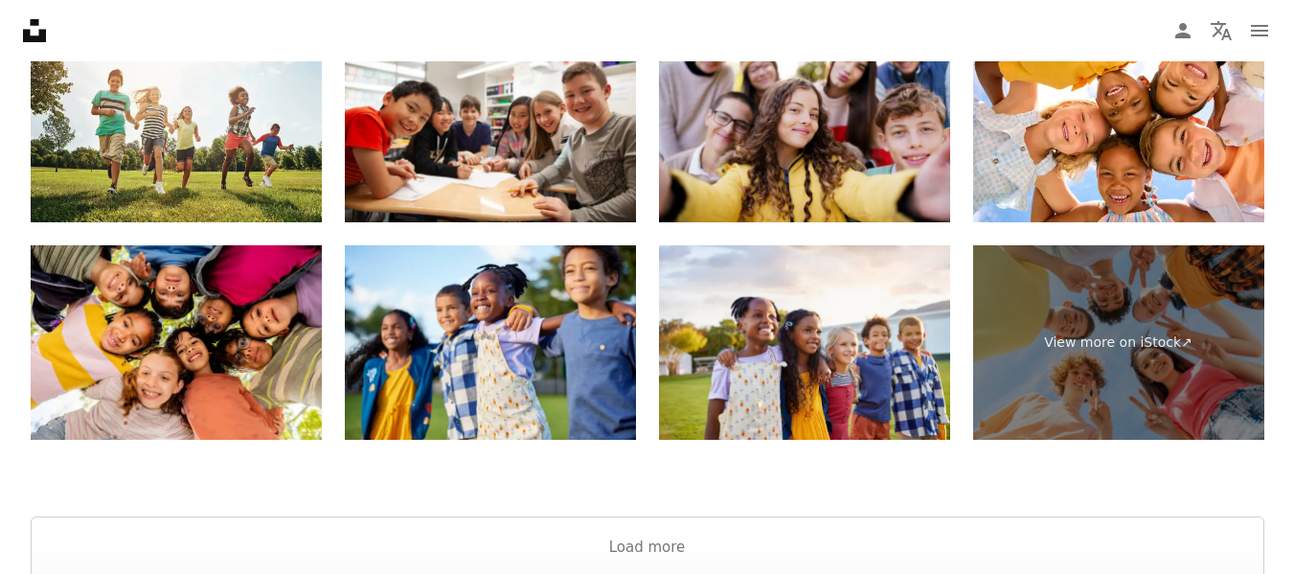
scroll to position [3289, 0]
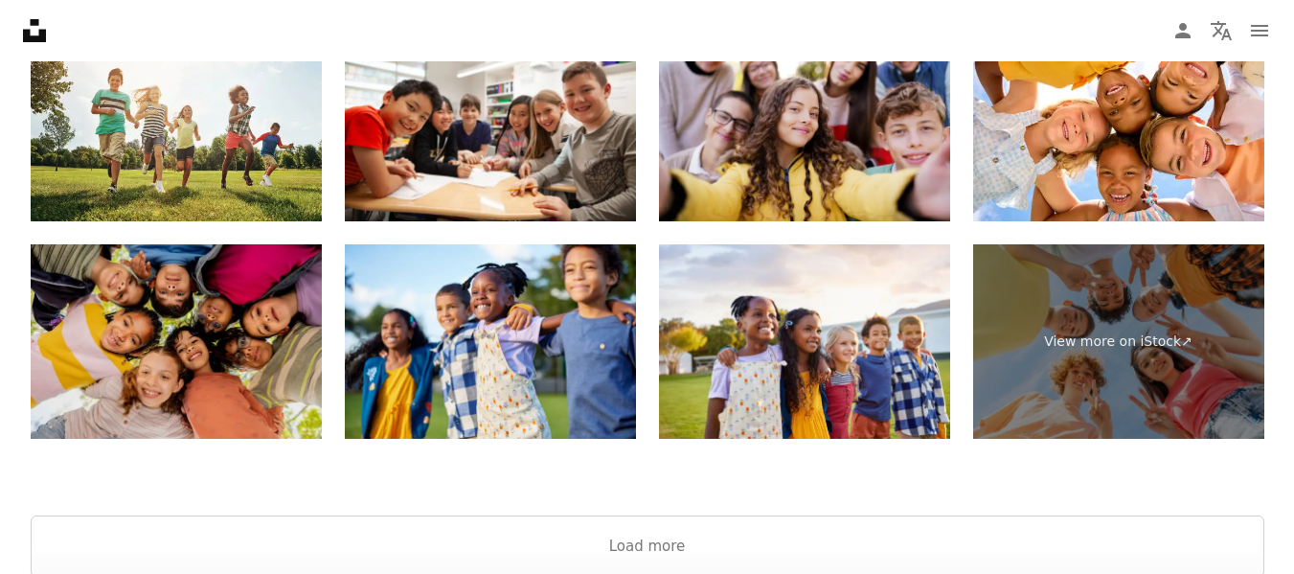
click at [200, 307] on img at bounding box center [176, 341] width 291 height 194
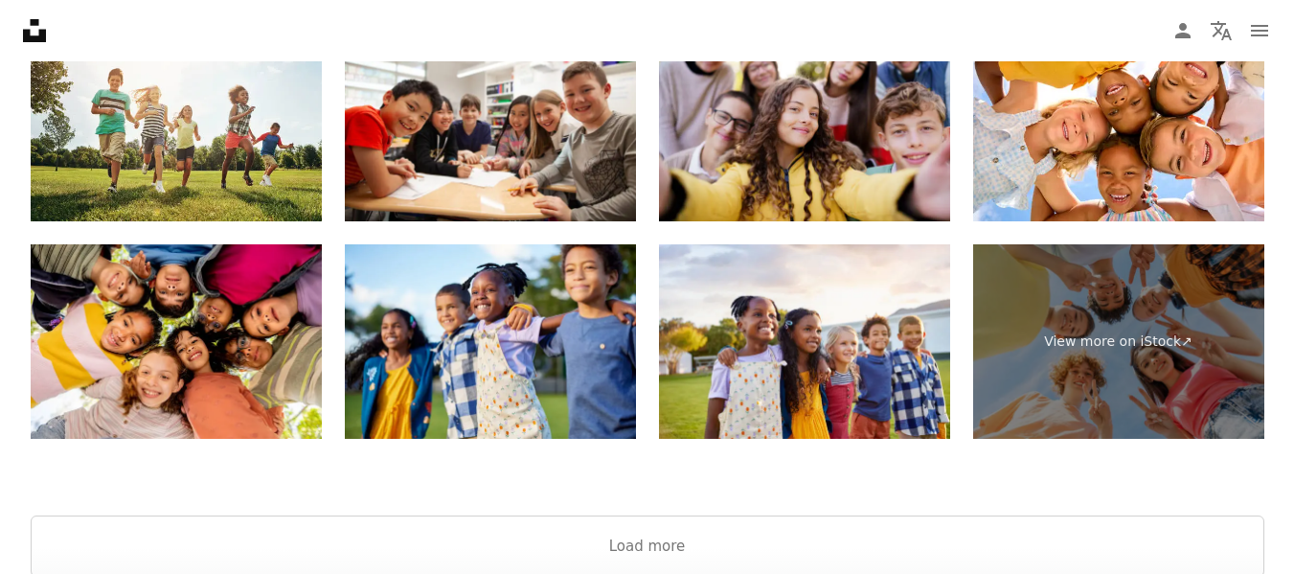
scroll to position [0, 0]
